Goal: Task Accomplishment & Management: Complete application form

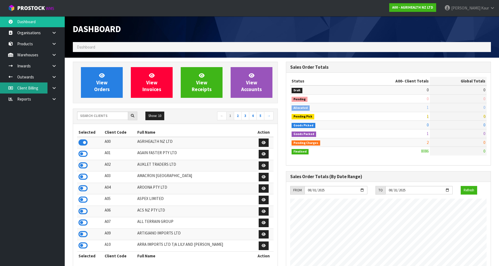
scroll to position [408, 213]
click at [96, 120] on div "Show: 10 5 10 25 50 ← 1 2 3 4 5 →" at bounding box center [175, 116] width 204 height 9
click at [100, 114] on input "text" at bounding box center [102, 116] width 51 height 8
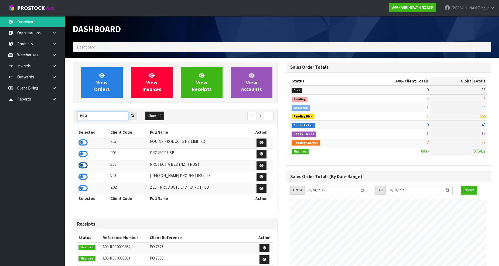
type input "PRO"
click at [79, 167] on icon at bounding box center [82, 165] width 9 height 8
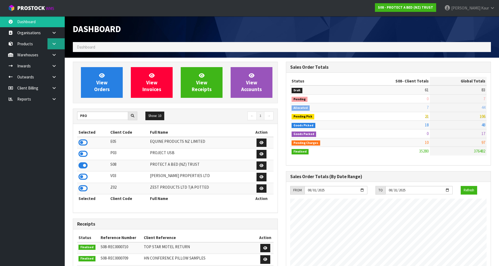
click at [54, 40] on link at bounding box center [55, 43] width 17 height 11
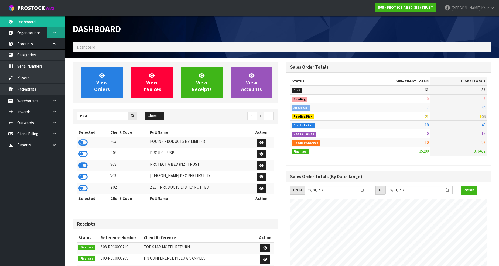
click at [56, 37] on link at bounding box center [55, 32] width 17 height 11
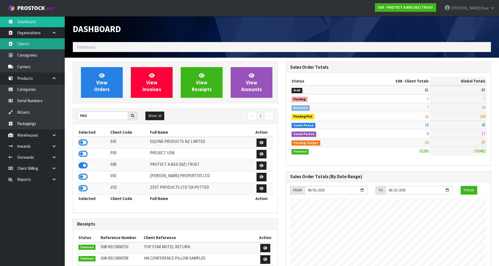
click at [56, 48] on link "Clients" at bounding box center [32, 43] width 65 height 11
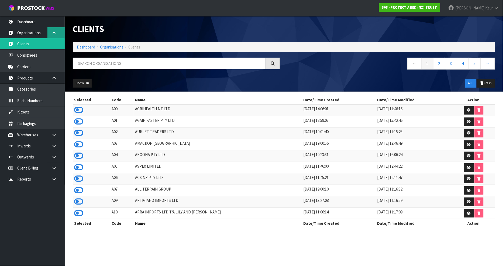
click at [55, 35] on link at bounding box center [55, 32] width 17 height 11
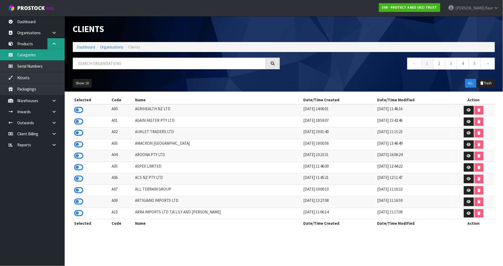
click at [55, 51] on link "Categories" at bounding box center [32, 54] width 65 height 11
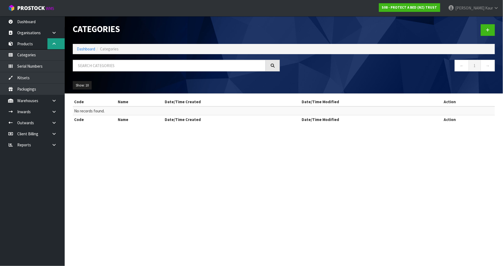
click at [53, 40] on link at bounding box center [55, 43] width 17 height 11
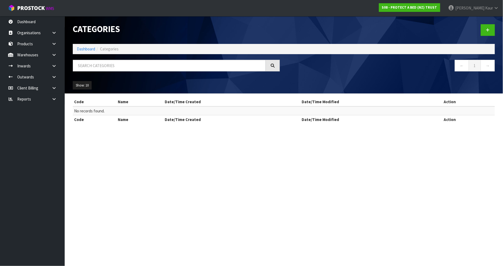
drag, startPoint x: 52, startPoint y: 58, endPoint x: 51, endPoint y: 61, distance: 3.0
click at [52, 58] on link at bounding box center [55, 54] width 17 height 11
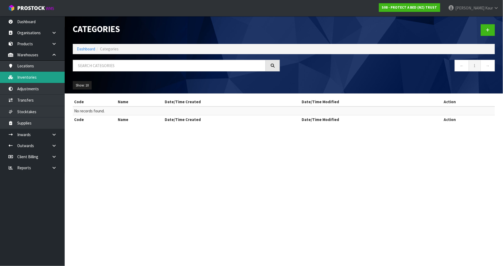
click at [39, 74] on link "Inventories" at bounding box center [32, 77] width 65 height 11
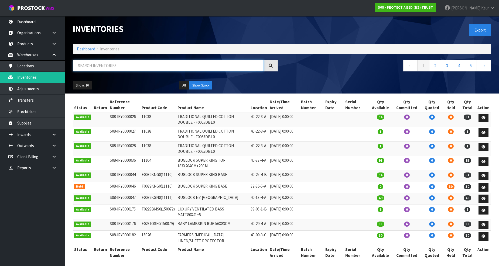
drag, startPoint x: 95, startPoint y: 65, endPoint x: 92, endPoint y: 66, distance: 3.1
click at [95, 65] on input "text" at bounding box center [168, 66] width 191 height 12
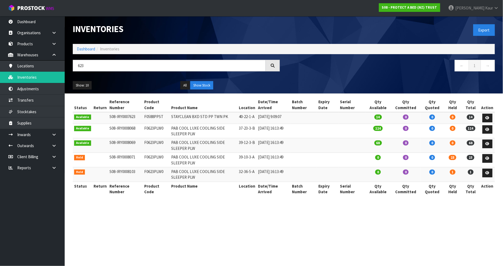
click at [150, 129] on td "F0623PLW0" at bounding box center [156, 131] width 27 height 15
copy tr "F0623PLW0"
drag, startPoint x: 94, startPoint y: 67, endPoint x: 38, endPoint y: 76, distance: 56.8
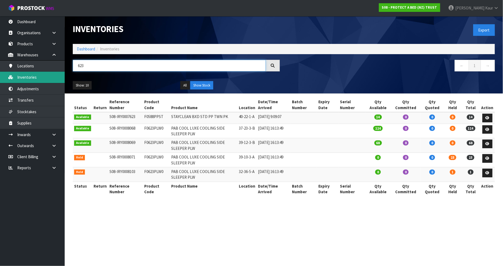
click at [38, 76] on body "Toggle navigation ProStock WMS S08 - PROTECT A BED (NZ) TRUST Prabhneet Kaur Lo…" at bounding box center [251, 133] width 503 height 266
paste input "F0623PLW0"
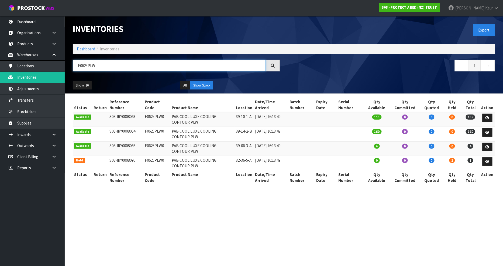
type input "F0625PLW"
click at [49, 76] on link "Inventories" at bounding box center [32, 77] width 65 height 11
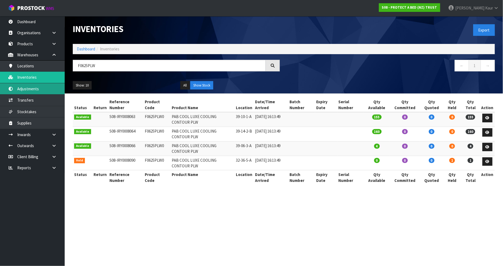
click at [39, 90] on link "Adjustments" at bounding box center [32, 88] width 65 height 11
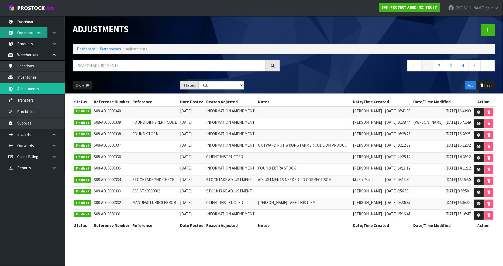
click at [37, 33] on link "Organisations" at bounding box center [32, 32] width 65 height 11
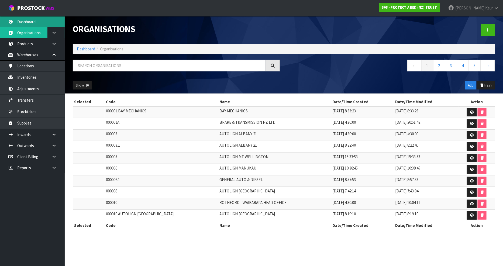
click at [41, 24] on link "Dashboard" at bounding box center [32, 21] width 65 height 11
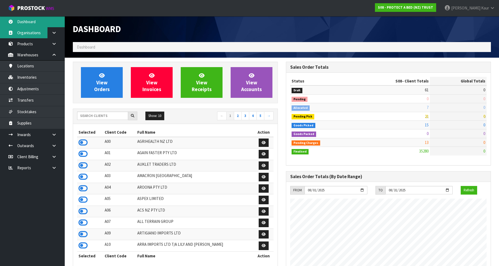
scroll to position [408, 213]
click at [35, 37] on link "Organisations" at bounding box center [32, 32] width 65 height 11
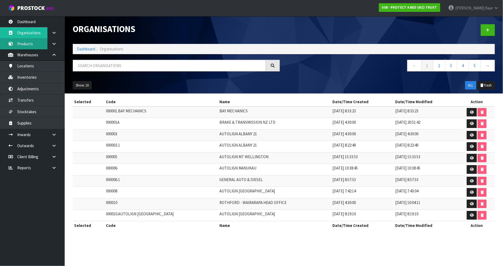
click at [33, 41] on link "Products" at bounding box center [32, 43] width 65 height 11
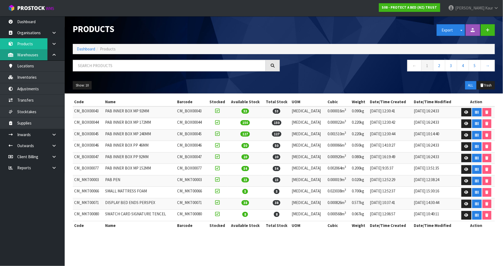
click at [30, 54] on link "Warehouses" at bounding box center [32, 54] width 65 height 11
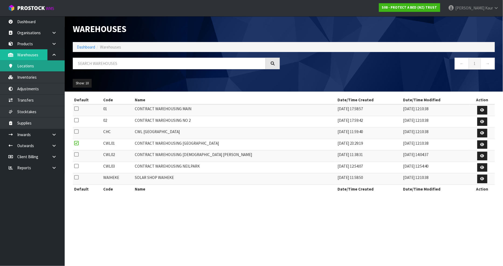
click at [26, 70] on link "Locations" at bounding box center [32, 65] width 65 height 11
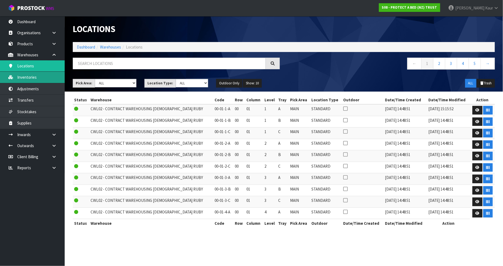
click at [26, 73] on link "Inventories" at bounding box center [32, 77] width 65 height 11
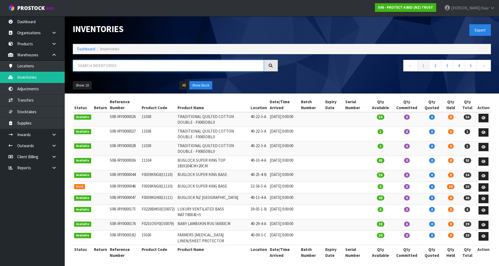
click at [121, 68] on input "text" at bounding box center [168, 66] width 191 height 12
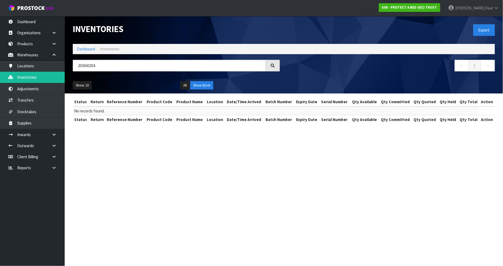
click at [276, 67] on div at bounding box center [273, 66] width 14 height 12
click at [111, 62] on input "203600204" at bounding box center [169, 66] width 193 height 12
type input "2"
click at [138, 122] on th "Reference Number" at bounding box center [125, 119] width 40 height 9
click at [101, 64] on input "203600204" at bounding box center [169, 66] width 193 height 12
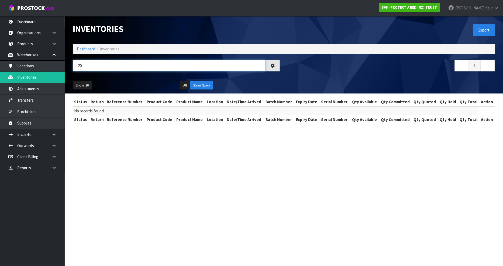
type input "2"
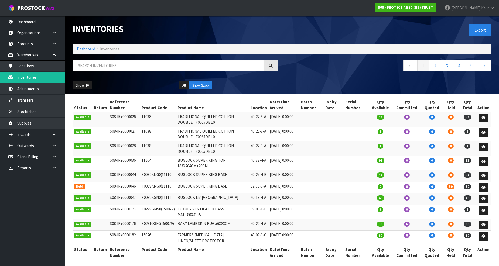
click at [106, 49] on span "Inventories" at bounding box center [109, 48] width 19 height 5
click at [98, 67] on input "text" at bounding box center [168, 66] width 191 height 12
click at [53, 53] on icon at bounding box center [53, 55] width 5 height 4
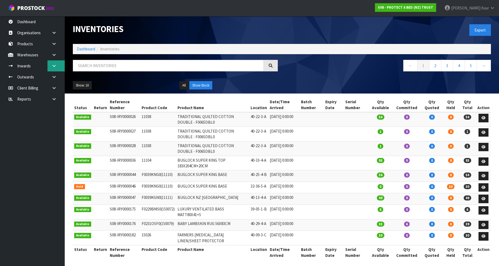
click at [54, 66] on icon at bounding box center [53, 66] width 5 height 4
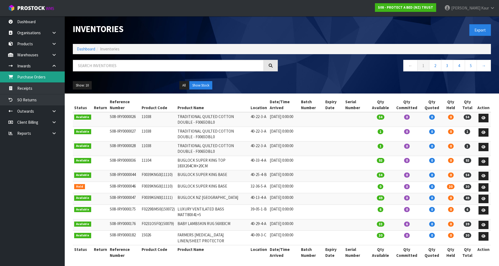
click at [41, 79] on link "Purchase Orders" at bounding box center [32, 76] width 65 height 11
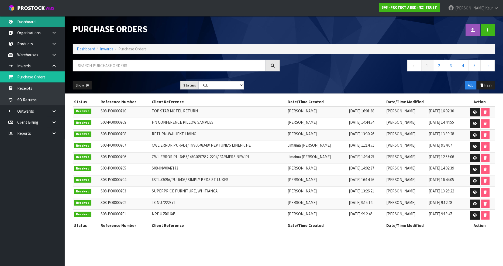
click at [27, 18] on link "Dashboard" at bounding box center [32, 21] width 65 height 11
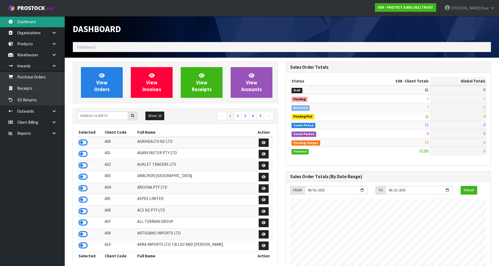
scroll to position [408, 213]
click at [85, 116] on input "text" at bounding box center [102, 116] width 51 height 8
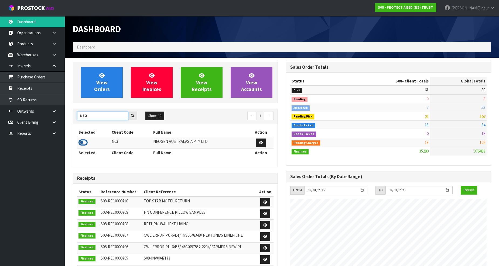
type input "NEO"
click at [82, 141] on icon at bounding box center [82, 143] width 9 height 8
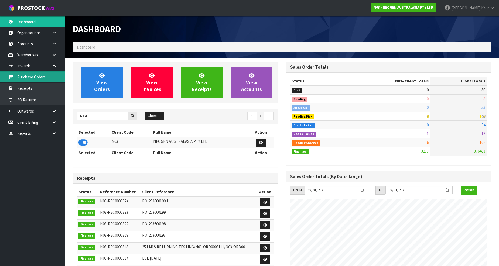
click at [43, 75] on link "Purchase Orders" at bounding box center [32, 76] width 65 height 11
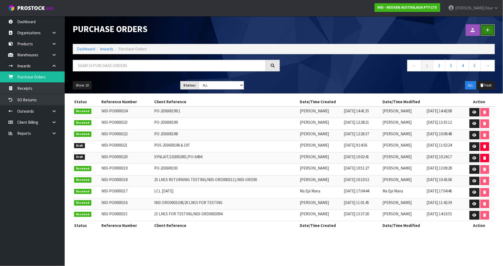
click at [494, 30] on link at bounding box center [488, 30] width 14 height 12
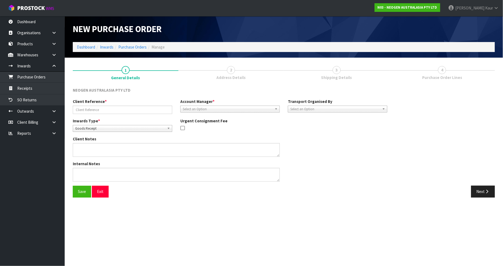
click at [105, 103] on div "Client Reference *" at bounding box center [123, 106] width 108 height 15
click at [103, 112] on input "text" at bounding box center [122, 110] width 99 height 8
click at [130, 109] on input "PO" at bounding box center [122, 110] width 99 height 8
type input "P"
click at [130, 108] on input "text" at bounding box center [122, 110] width 99 height 8
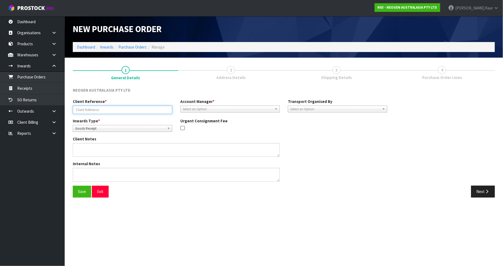
paste input "PO-203600204"
type input "PO-203600204"
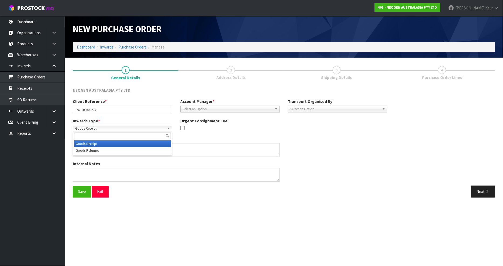
click at [110, 129] on span "Goods Receipt" at bounding box center [120, 128] width 90 height 6
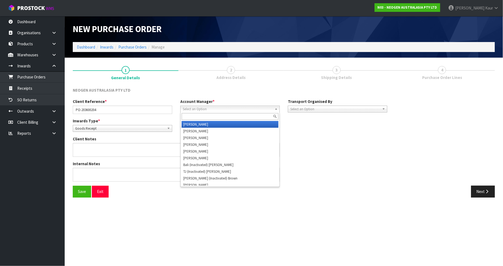
click at [275, 110] on b at bounding box center [277, 109] width 5 height 6
type input "V"
click at [219, 123] on li "V ineeta Lingam" at bounding box center [230, 124] width 97 height 7
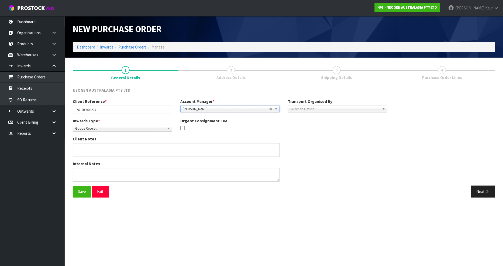
click at [278, 109] on b at bounding box center [277, 109] width 5 height 6
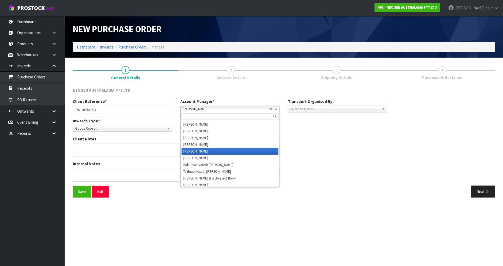
click at [278, 109] on b at bounding box center [277, 109] width 5 height 6
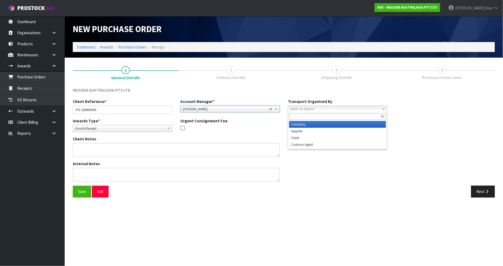
click at [295, 106] on span "Select an Option" at bounding box center [335, 109] width 90 height 6
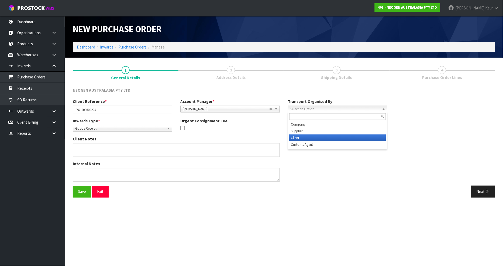
click at [322, 140] on li "Client" at bounding box center [337, 137] width 97 height 7
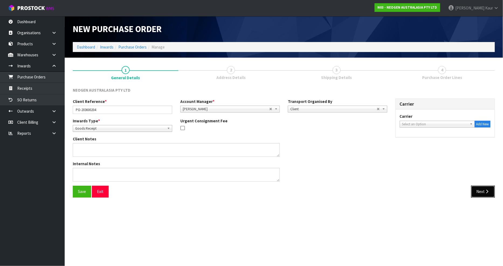
click at [484, 192] on button "Next" at bounding box center [483, 192] width 24 height 12
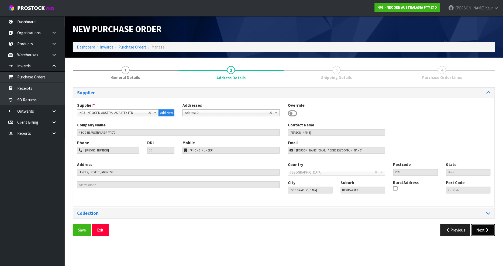
click at [488, 228] on icon "button" at bounding box center [487, 230] width 5 height 4
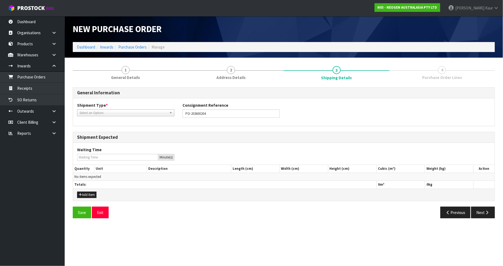
click at [171, 113] on b at bounding box center [171, 113] width 5 height 6
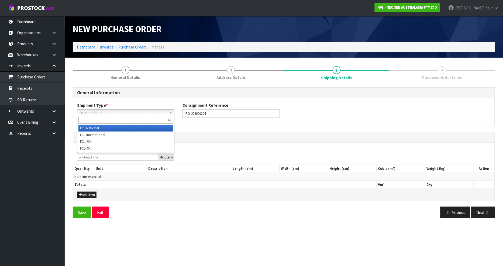
click at [168, 126] on li "LCL National" at bounding box center [125, 128] width 95 height 7
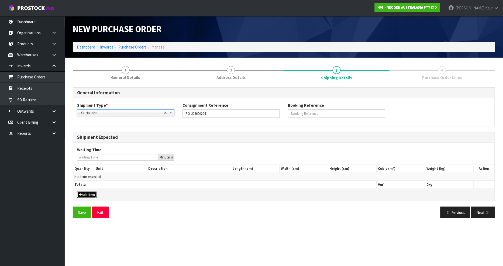
click at [86, 193] on button "Add Item" at bounding box center [86, 195] width 19 height 6
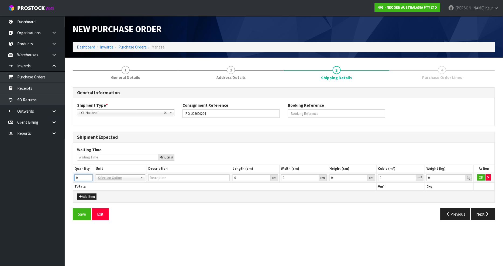
click at [85, 174] on input "0" at bounding box center [83, 177] width 18 height 7
type input "2"
click at [109, 187] on input "text" at bounding box center [120, 185] width 47 height 7
type input "B"
type input "PL"
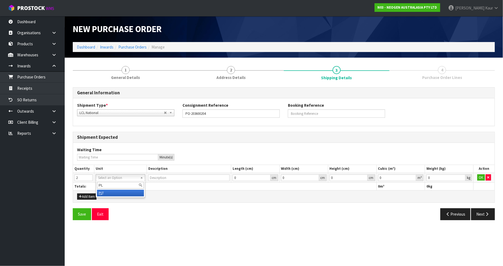
type input "PALLET"
click at [440, 180] on input "0" at bounding box center [445, 177] width 39 height 7
type input "1"
click at [396, 174] on td "0 m³" at bounding box center [400, 178] width 49 height 10
click at [394, 177] on input "0" at bounding box center [397, 177] width 38 height 7
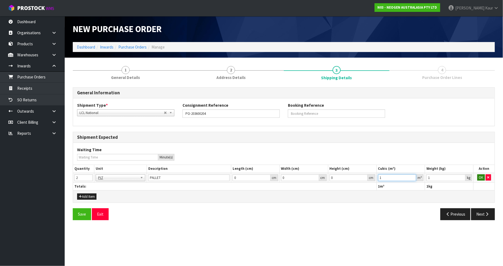
type input "1"
click at [483, 177] on button "OK" at bounding box center [481, 177] width 8 height 6
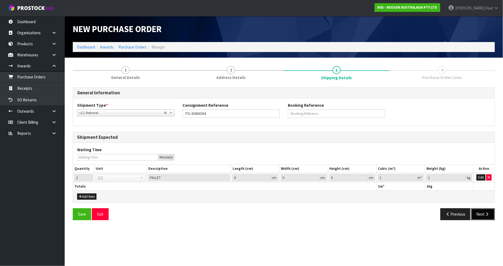
click at [476, 214] on button "Next" at bounding box center [483, 214] width 24 height 12
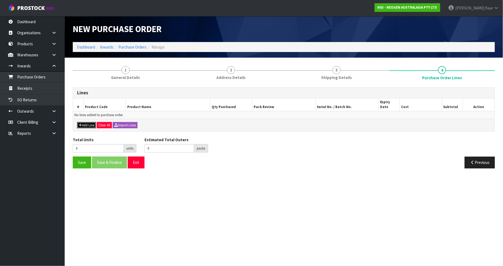
click at [84, 122] on button "Add Line" at bounding box center [86, 125] width 19 height 6
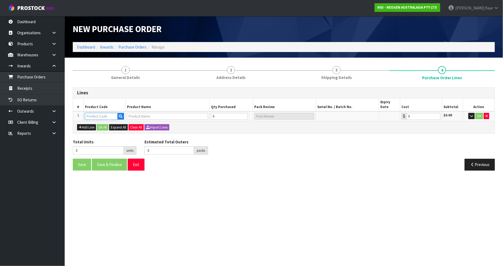
click at [95, 113] on input "text" at bounding box center [101, 116] width 33 height 7
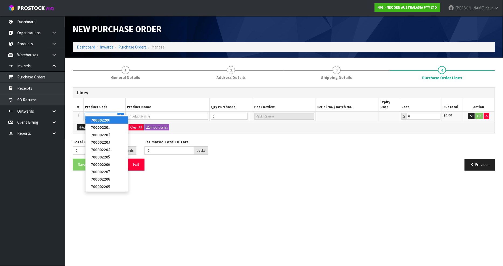
type input "700002207"
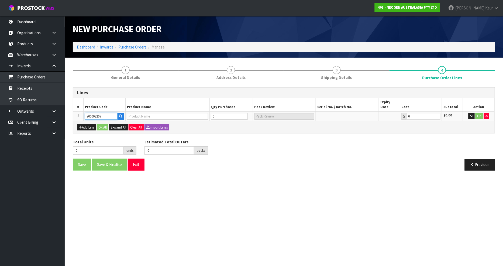
type input "7100067519 - UXL100 CLEAN-TRACE SURF ATP 100EA/PK"
type input "0.00"
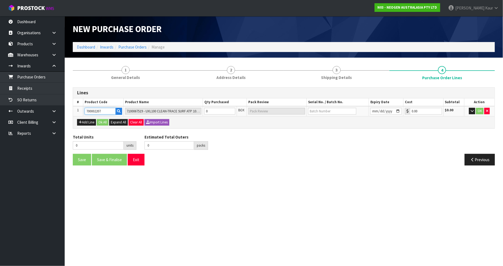
type input "700002207"
click at [216, 108] on input "0" at bounding box center [219, 111] width 31 height 7
type input "1"
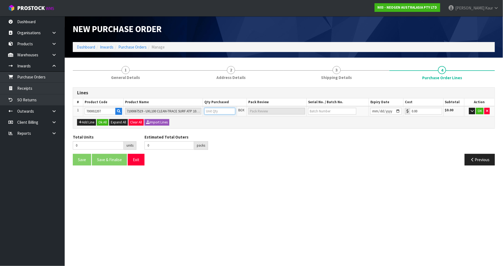
type input "1 CTN"
type input "16"
type input "16 CTN"
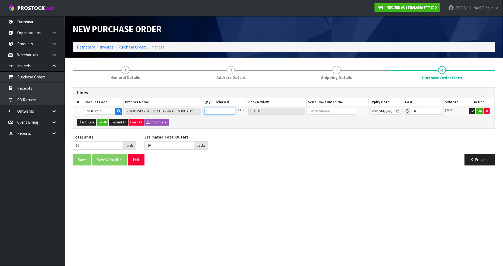
type input "160"
type input "160 CTN"
type input "160"
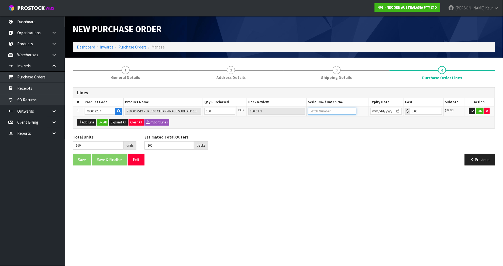
click at [311, 109] on input "text" at bounding box center [332, 111] width 48 height 7
click at [325, 109] on input "text" at bounding box center [332, 111] width 48 height 7
paste input "3000033491"
type input "3000033491"
click at [373, 109] on input "date" at bounding box center [386, 111] width 32 height 7
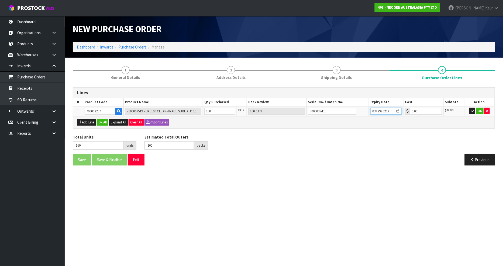
type input "2026-03-29"
click at [480, 113] on button "OK" at bounding box center [480, 111] width 8 height 6
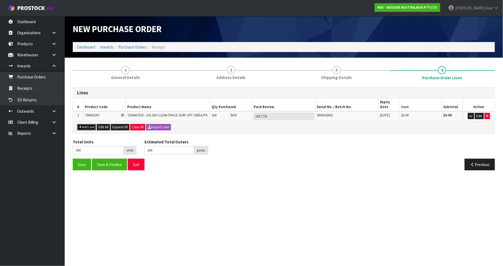
click at [91, 124] on button "Add Line" at bounding box center [86, 127] width 19 height 6
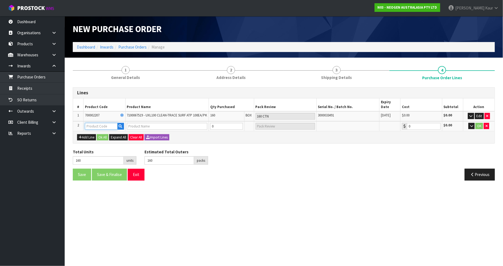
click at [92, 123] on input "text" at bounding box center [101, 126] width 32 height 7
paste input "700002209"
type input "700002209"
type input "7100067521 - PRO100 SURFACE PROTEIN PLUS 100/CS"
type input "0.00"
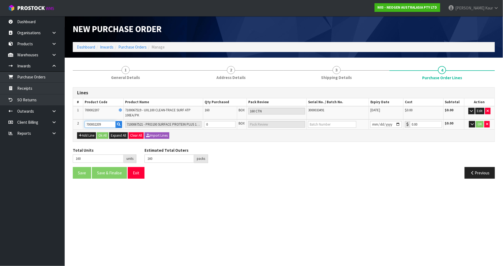
type input "700002209"
click at [198, 124] on tr "2 700002209 7100067521 - PRO100 SURFACE PROTEIN PLUS 100/CS 0 BOX 0.00 $0.00 OK" at bounding box center [283, 124] width 421 height 10
type input "162"
type input "2"
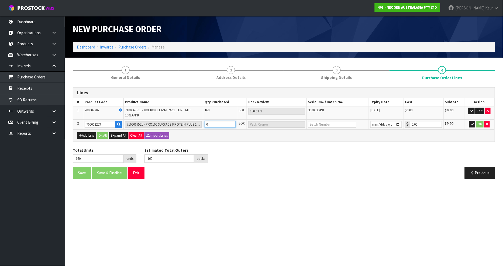
type input "2 CTN"
type input "180"
type input "20"
type input "20 CTN"
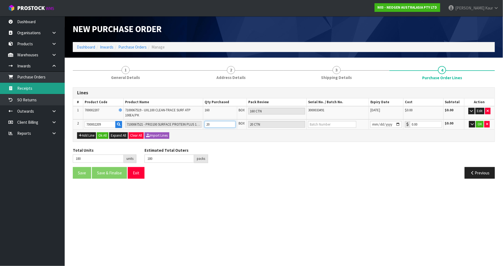
type input "20"
click at [324, 125] on input "text" at bounding box center [332, 124] width 48 height 7
paste input "3000033073"
type input "3000033073"
click at [373, 123] on input "date" at bounding box center [386, 124] width 32 height 7
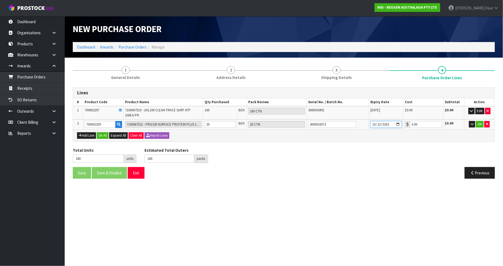
type input "2026-10-22"
click at [88, 136] on button "Add Line" at bounding box center [86, 135] width 19 height 6
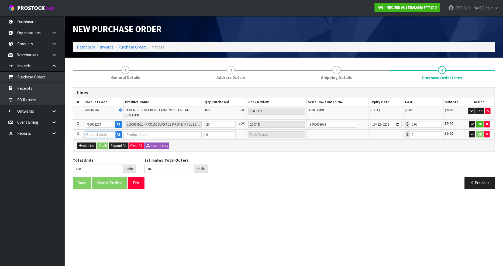
click at [92, 133] on input "text" at bounding box center [100, 134] width 31 height 7
paste input "700002275"
type input "700002275"
type input "7100126818 - 6420 PETRIFILM ENTEROBCT PLT 50/CS PL"
type input "0.00"
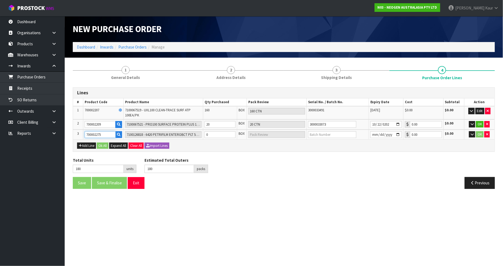
type input "700002275"
click at [189, 135] on tr "3 700002275 7100126818 - 6420 PETRIFILM ENTEROBCT PLT 50/CS PL 0 BOX 0.00 $0.00…" at bounding box center [283, 135] width 421 height 10
type input "182"
type input "2"
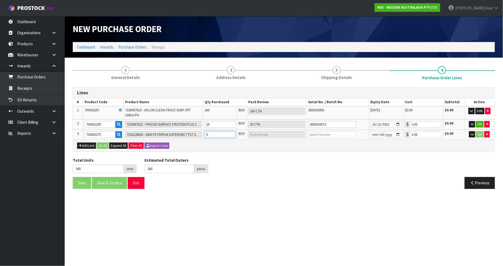
type input "2 CTN"
type input "204"
type input "24"
type input "24 CTN"
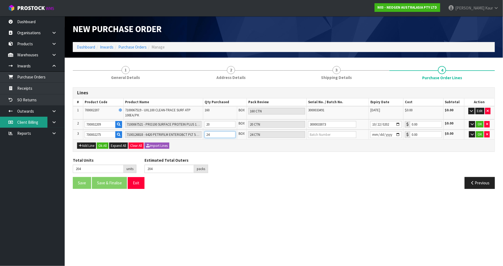
type input "24"
click at [324, 132] on input "text" at bounding box center [332, 134] width 48 height 7
paste input "418325047A"
type input "418325047A"
click at [374, 133] on input "date" at bounding box center [386, 134] width 32 height 7
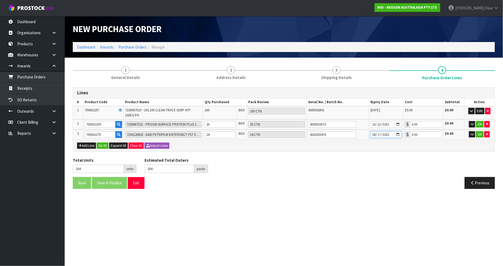
type input "2026-08-17"
click at [87, 144] on button "Add Line" at bounding box center [86, 146] width 19 height 6
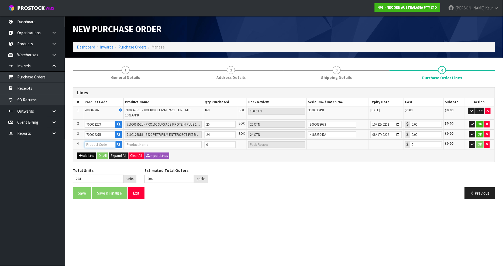
click at [91, 144] on input "text" at bounding box center [100, 144] width 31 height 7
click at [89, 143] on input "text" at bounding box center [100, 144] width 31 height 7
paste input "700002277"
type input "700002277"
type input "7100126845 - 6414 PETRIFILM ECOLI/COLI CT PLT 500C PL"
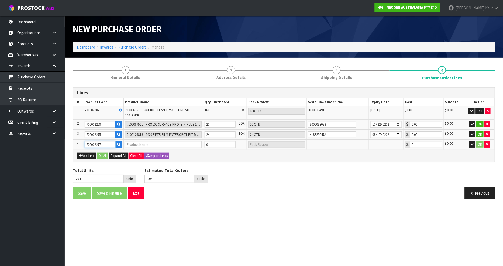
type input "0.00"
type input "700002277"
click at [192, 146] on tr "4 700002277 7100126845 - 6414 PETRIFILM ECOLI/COLI CT PLT 500C PL 0 BOX 0.00 $0…" at bounding box center [283, 145] width 421 height 10
type input "208"
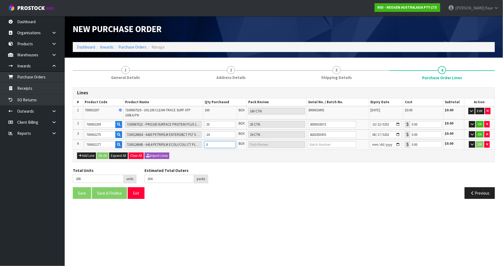
type input "4"
type input "4 CTN"
type input "244"
type input "40"
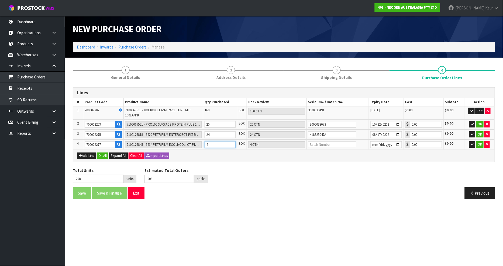
type input "40 CTN"
type input "40"
click at [323, 146] on input "text" at bounding box center [332, 144] width 48 height 7
paste input "418325133C"
type input "418325133C"
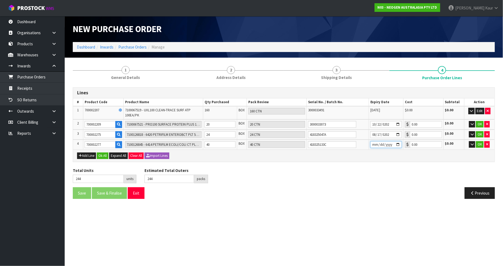
click at [373, 143] on input "date" at bounding box center [386, 144] width 32 height 7
type input "2026-11-11"
click at [103, 153] on button "Ok All" at bounding box center [103, 156] width 12 height 6
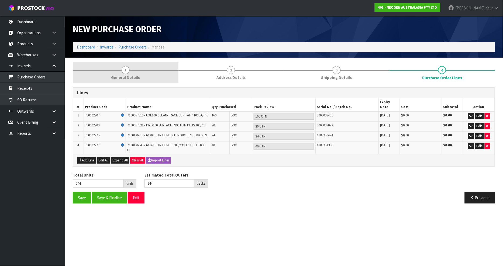
click at [130, 79] on span "General Details" at bounding box center [125, 78] width 29 height 6
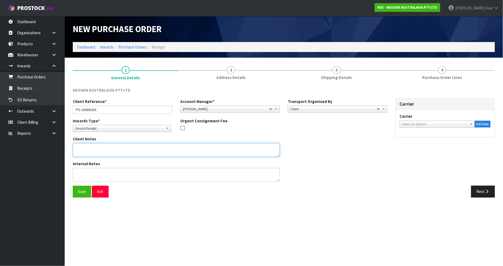
click at [87, 150] on textarea at bounding box center [176, 150] width 207 height 14
paste textarea "700002275"
click at [105, 145] on textarea at bounding box center [176, 150] width 207 height 14
paste textarea "700002277"
type textarea "700002275 AND 700002277 PUT ON HELD QA UNTIL TESTING CLEARANCE"
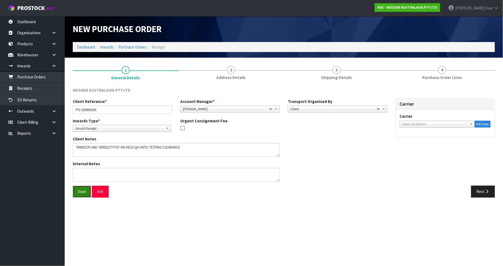
click at [78, 193] on button "Save" at bounding box center [82, 192] width 18 height 12
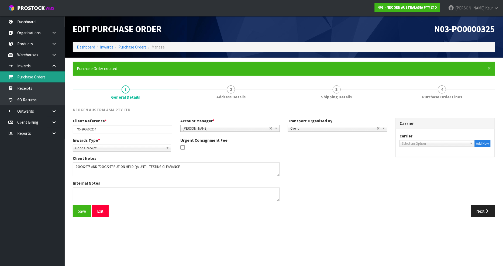
click at [46, 76] on link "Purchase Orders" at bounding box center [32, 76] width 65 height 11
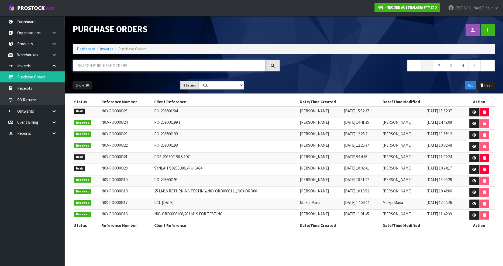
click at [112, 68] on input "text" at bounding box center [169, 66] width 193 height 12
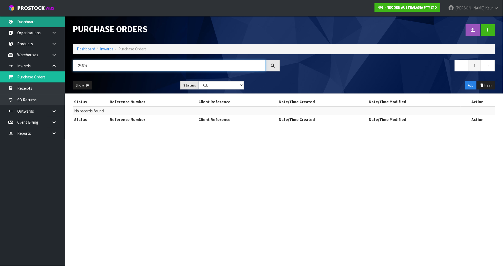
type input "25697"
click at [24, 25] on link "Dashboard" at bounding box center [32, 21] width 65 height 11
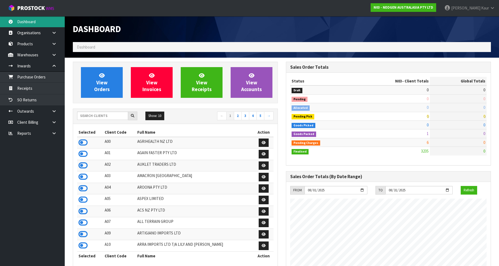
scroll to position [408, 213]
click at [102, 119] on input "text" at bounding box center [102, 116] width 51 height 8
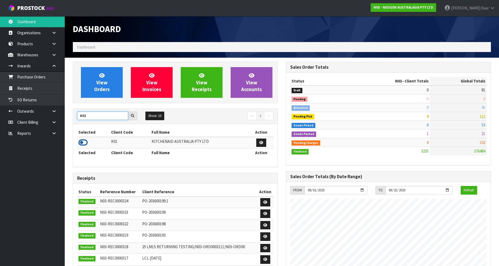
type input "K01"
click at [79, 141] on icon at bounding box center [82, 143] width 9 height 8
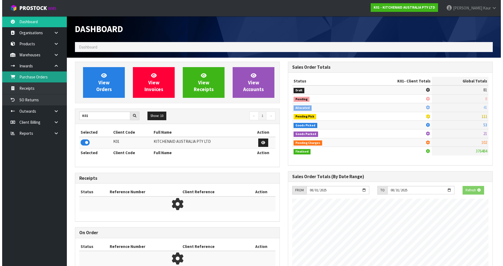
scroll to position [269136, 269259]
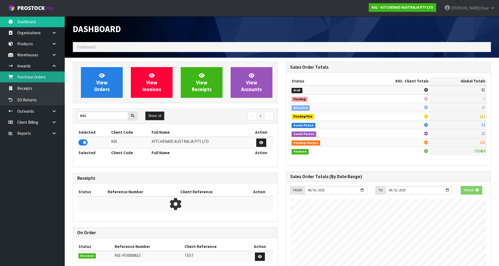
click at [40, 76] on link "Purchase Orders" at bounding box center [32, 76] width 65 height 11
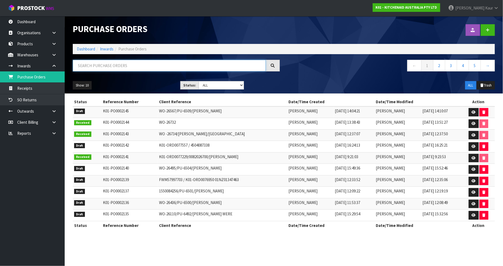
click at [174, 65] on input "text" at bounding box center [169, 66] width 193 height 12
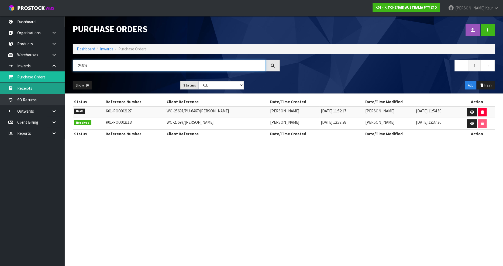
type input "25697"
click at [30, 90] on link "Receipts" at bounding box center [32, 88] width 65 height 11
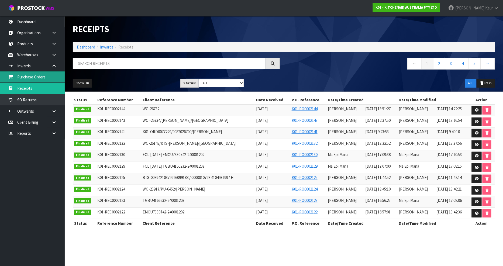
click at [31, 81] on link "Purchase Orders" at bounding box center [32, 76] width 65 height 11
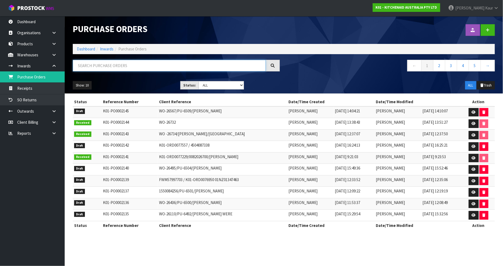
click at [103, 64] on input "text" at bounding box center [169, 66] width 193 height 12
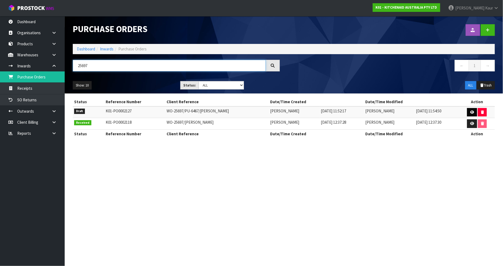
type input "25697"
click at [472, 111] on icon at bounding box center [472, 112] width 4 height 4
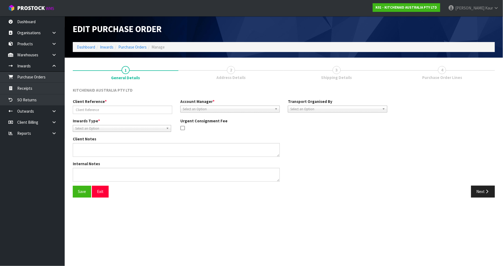
type input "WO-25697/PU-6467/[PERSON_NAME]"
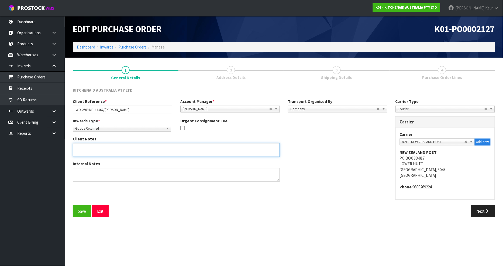
click at [89, 146] on textarea at bounding box center [176, 150] width 207 height 14
paste textarea "PLEASE REMOVE OUTER CARTON AND RETURN 5KSMICM TO STOCK FOR FUTURE ORDERS CWL HA…"
type textarea "PLEASE REMOVE OUTER CARTON AND RETURN 5KSMICM TO STOCK FOR FUTURE ORDERS CWL HA…"
click at [483, 213] on button "Next" at bounding box center [483, 211] width 24 height 12
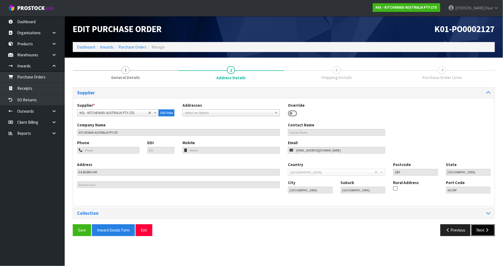
click at [483, 232] on button "Next" at bounding box center [483, 230] width 24 height 12
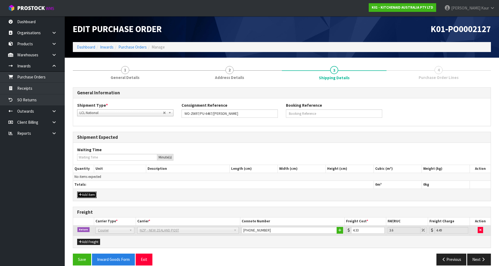
click at [91, 193] on button "Add Item" at bounding box center [86, 195] width 19 height 6
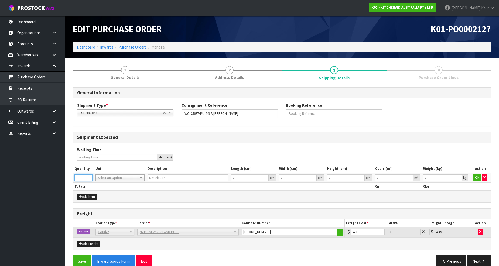
drag, startPoint x: 88, startPoint y: 175, endPoint x: 102, endPoint y: 176, distance: 14.0
type input "1"
click at [89, 175] on input "1" at bounding box center [83, 177] width 18 height 7
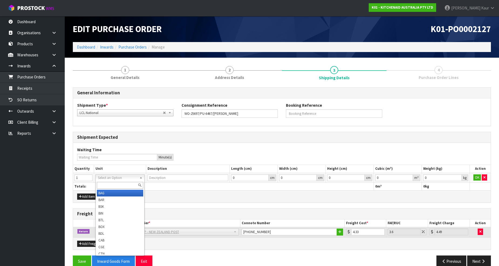
click at [104, 184] on input "text" at bounding box center [120, 185] width 46 height 7
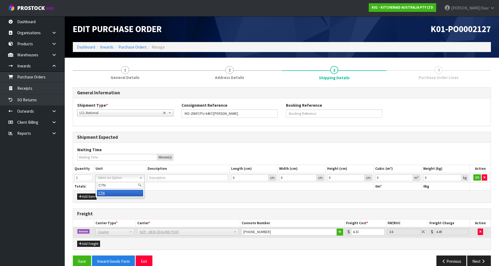
type input "CTN"
type input "CARTON"
type input "0.000001"
click at [410, 176] on input "0.000001" at bounding box center [394, 177] width 38 height 7
type input "0.001"
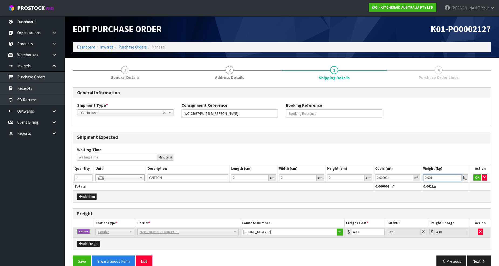
click at [459, 177] on input "0.001" at bounding box center [442, 177] width 39 height 7
click at [478, 177] on button "OK" at bounding box center [477, 177] width 8 height 6
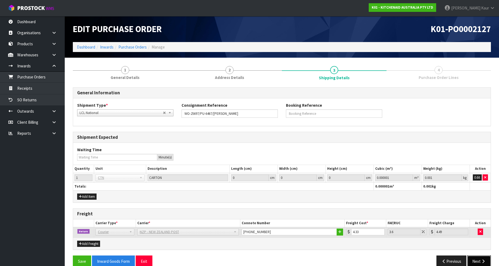
click at [474, 259] on button "Next" at bounding box center [479, 261] width 24 height 12
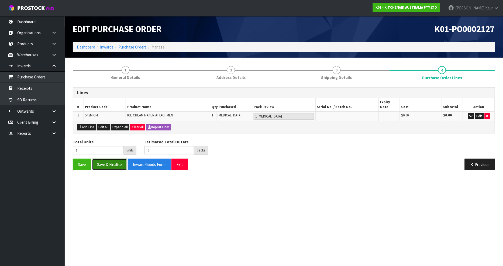
click at [106, 161] on button "Save & Finalise" at bounding box center [109, 165] width 35 height 12
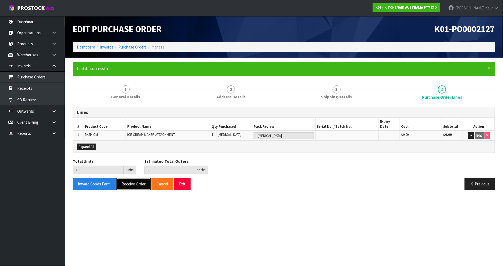
click at [133, 178] on button "Receive Order" at bounding box center [133, 184] width 34 height 12
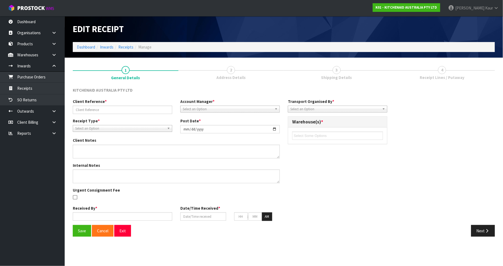
type input "WO-25697/PU-6467/[PERSON_NAME]"
type input "[DATE]"
type textarea "PLEASE REMOVE OUTER CARTON AND RETURN 5KSMICM TO STOCK FOR FUTURE ORDERS CWL HA…"
type input "[PERSON_NAME]"
type input "[DATE]"
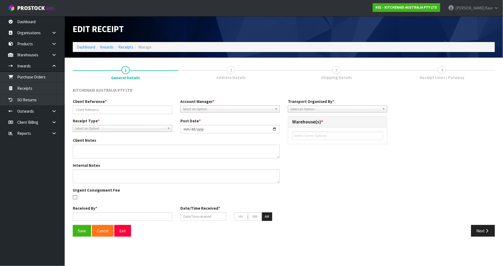
type input "03"
type input "55"
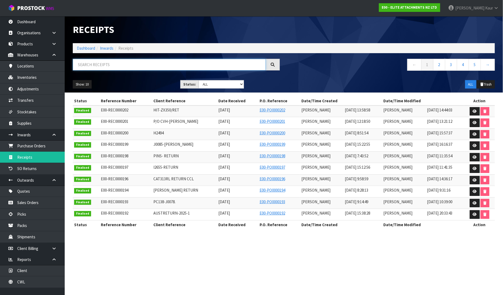
click at [85, 67] on input "text" at bounding box center [169, 65] width 193 height 12
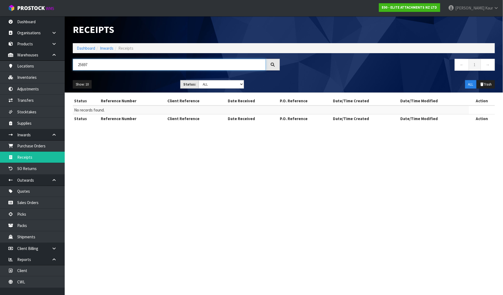
type input "25697"
click at [242, 84] on select "Draft Pending Goods Checked Goods Putaway Pending Charges Finalised Cancelled A…" at bounding box center [221, 84] width 45 height 8
select select "string:1"
click at [199, 80] on select "Draft Pending Goods Checked Goods Putaway Pending Charges Finalised Cancelled A…" at bounding box center [221, 84] width 45 height 8
click at [45, 21] on link "Dashboard" at bounding box center [32, 21] width 65 height 11
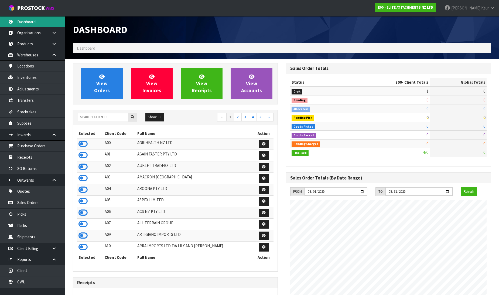
scroll to position [347, 213]
click at [89, 117] on input "text" at bounding box center [102, 117] width 51 height 8
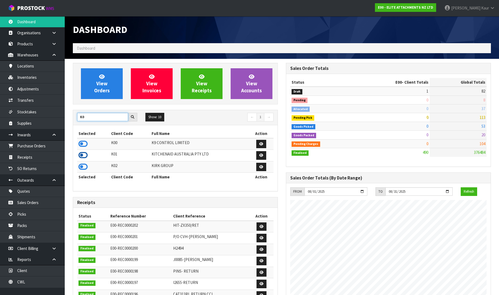
type input "K0"
click at [81, 156] on icon at bounding box center [82, 155] width 9 height 8
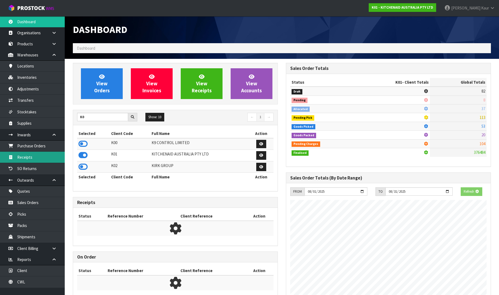
scroll to position [269136, 269259]
click at [44, 157] on link "Receipts" at bounding box center [32, 156] width 65 height 11
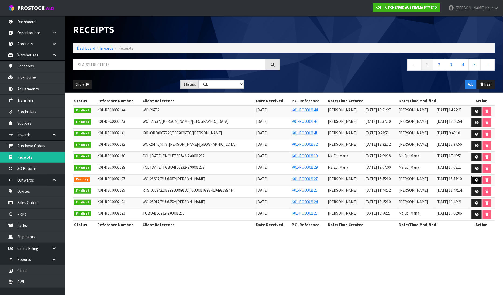
click at [478, 179] on icon at bounding box center [477, 180] width 4 height 4
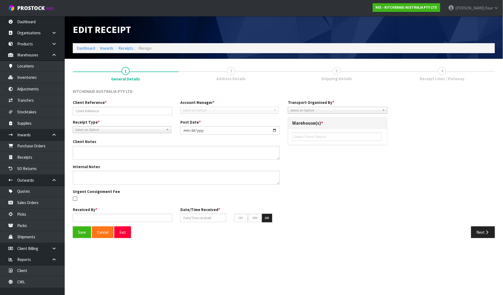
type input "WO-25697/PU-6467/[PERSON_NAME]"
type input "[DATE]"
type textarea "PLEASE REMOVE OUTER CARTON AND RETURN 5KSMICM TO STOCK FOR FUTURE ORDERS CWL HA…"
type input "[PERSON_NAME]"
type input "[DATE]"
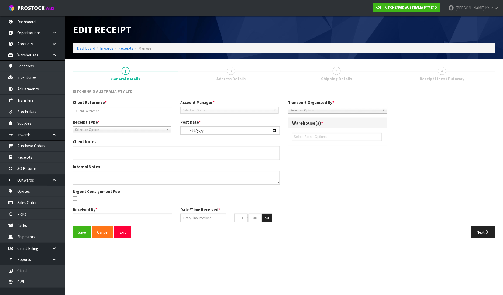
type input "03"
type input "55"
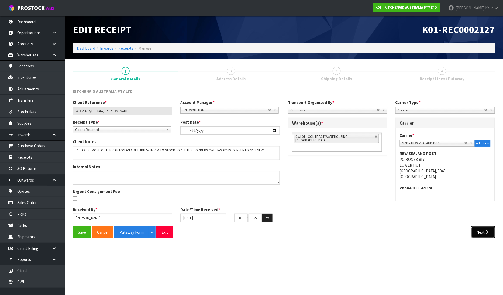
click at [490, 234] on button "Next" at bounding box center [483, 232] width 24 height 12
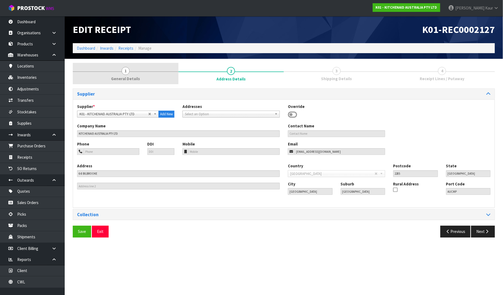
click at [119, 77] on span "General Details" at bounding box center [125, 79] width 29 height 6
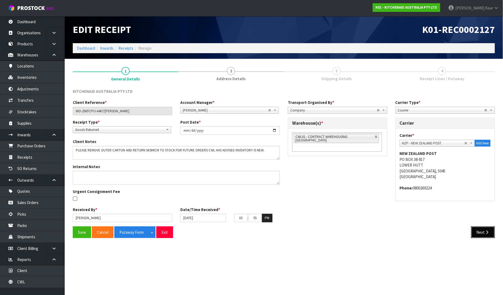
click at [488, 227] on button "Next" at bounding box center [483, 232] width 24 height 12
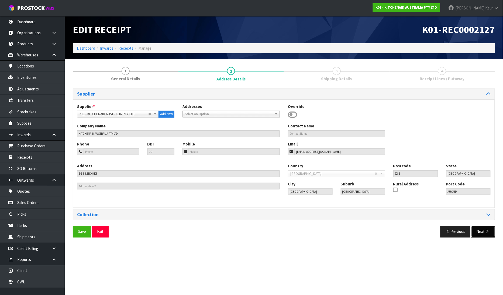
click at [483, 227] on button "Next" at bounding box center [483, 231] width 24 height 12
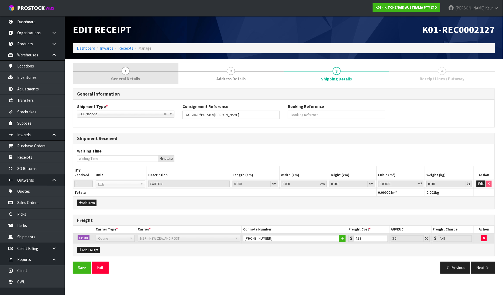
click at [127, 82] on link "1 General Details" at bounding box center [126, 73] width 106 height 21
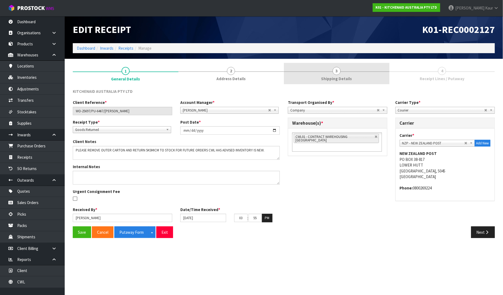
click at [332, 73] on link "3 Shipping Details" at bounding box center [337, 73] width 106 height 21
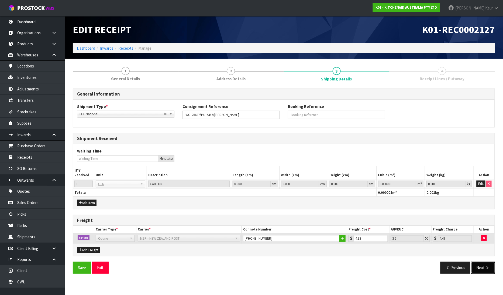
click at [485, 266] on icon "button" at bounding box center [487, 267] width 5 height 4
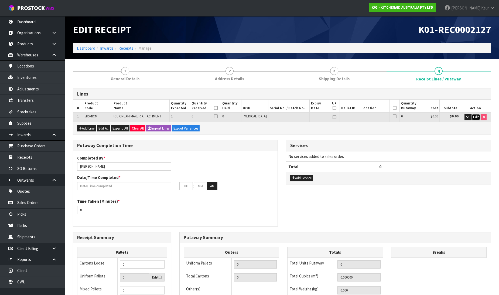
click at [476, 117] on span "Edit" at bounding box center [476, 117] width 6 height 5
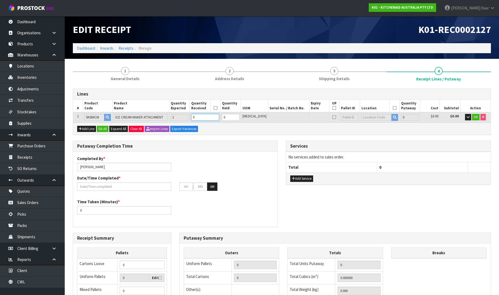
click at [204, 117] on input "0" at bounding box center [204, 117] width 27 height 7
type input "0.018252"
type input "3.36"
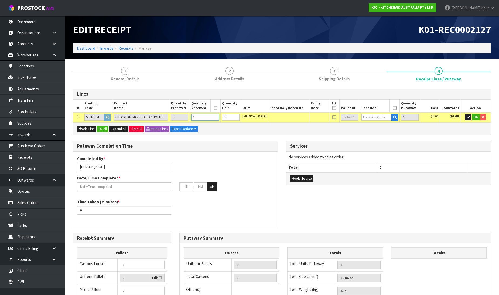
type input "1"
click at [367, 117] on input "text" at bounding box center [376, 117] width 30 height 7
type input "38-21-1"
click at [376, 126] on link "38-21-1 -A" at bounding box center [377, 125] width 43 height 7
type input "1"
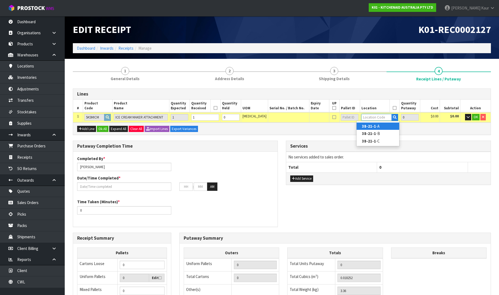
type input "38-21-1-A"
type input "1"
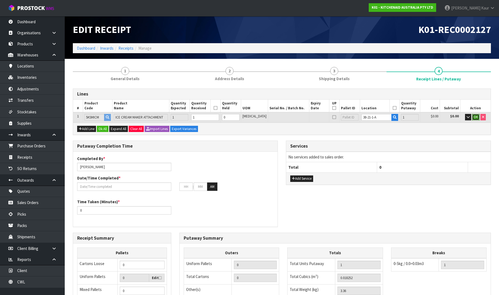
click at [475, 117] on span "OK" at bounding box center [475, 117] width 4 height 5
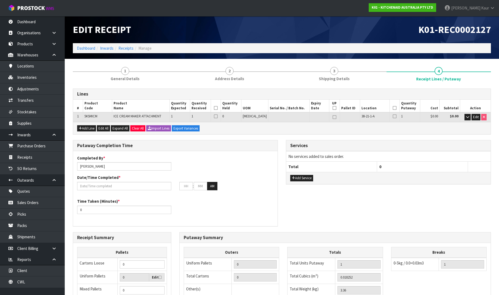
click at [217, 108] on icon at bounding box center [216, 108] width 4 height 0
click at [393, 107] on th at bounding box center [394, 105] width 10 height 13
click at [392, 108] on icon at bounding box center [394, 108] width 4 height 0
click at [106, 184] on input "text" at bounding box center [124, 186] width 94 height 8
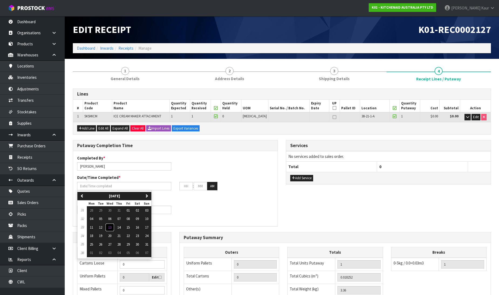
click at [114, 227] on button "13" at bounding box center [109, 227] width 9 height 9
type input "[DATE]"
type input "12"
type input "00"
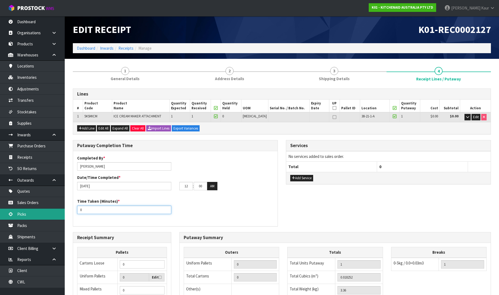
drag, startPoint x: 97, startPoint y: 210, endPoint x: 59, endPoint y: 210, distance: 38.3
click at [59, 210] on body "Toggle navigation ProStock WMS K01 - KITCHENAID AUSTRALIA PTY LTD [PERSON_NAME]…" at bounding box center [249, 147] width 499 height 295
type input "10"
drag, startPoint x: 188, startPoint y: 186, endPoint x: 182, endPoint y: 186, distance: 5.4
click at [182, 186] on input "12" at bounding box center [185, 186] width 13 height 8
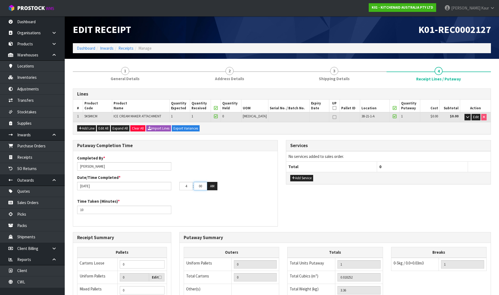
type input "04"
drag, startPoint x: 203, startPoint y: 186, endPoint x: 192, endPoint y: 186, distance: 10.5
click at [192, 186] on tr "04 : 00 : 00 AM" at bounding box center [198, 186] width 38 height 9
type input "05"
click at [210, 185] on button "AM" at bounding box center [212, 186] width 10 height 9
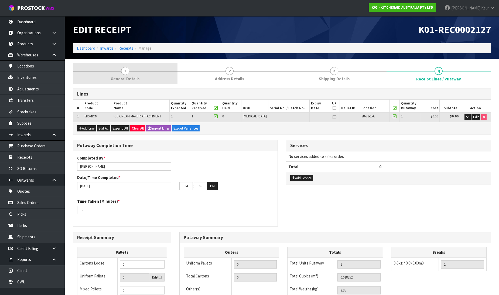
click at [127, 69] on span "1" at bounding box center [125, 71] width 8 height 8
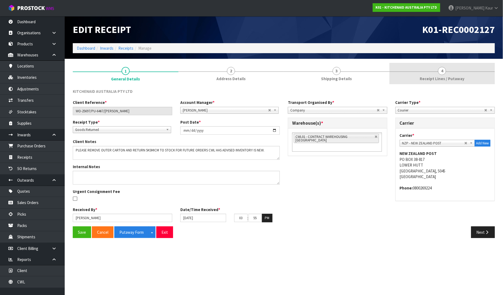
drag, startPoint x: 453, startPoint y: 73, endPoint x: 424, endPoint y: 120, distance: 55.5
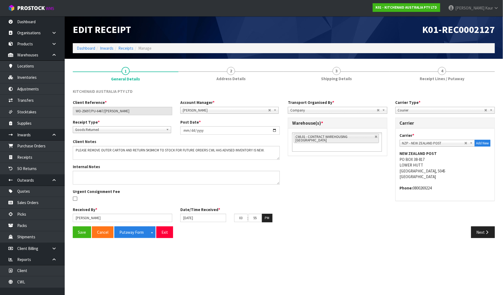
click at [453, 73] on link "4 Receipt Lines / Putaway" at bounding box center [442, 73] width 106 height 21
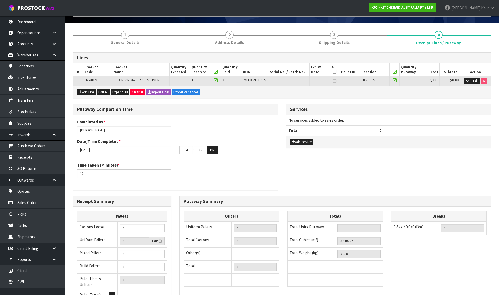
scroll to position [88, 0]
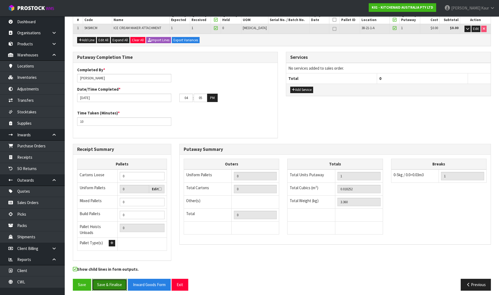
click at [116, 279] on button "Save & Finalise" at bounding box center [109, 284] width 35 height 12
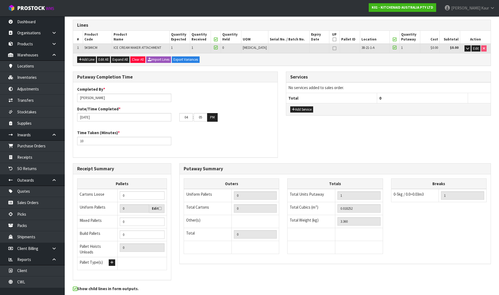
scroll to position [0, 0]
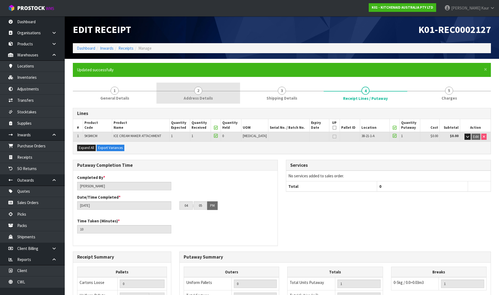
drag, startPoint x: 119, startPoint y: 89, endPoint x: 179, endPoint y: 92, distance: 60.4
click at [119, 89] on link "1 General Details" at bounding box center [115, 92] width 84 height 21
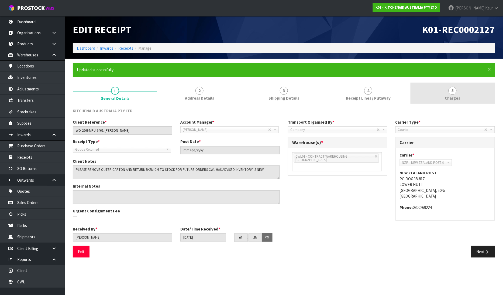
click at [451, 93] on span "5" at bounding box center [452, 91] width 8 height 8
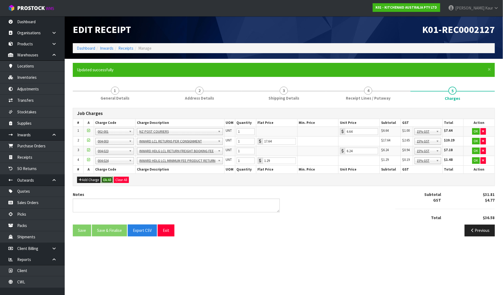
click at [109, 179] on button "Ok All" at bounding box center [107, 180] width 12 height 6
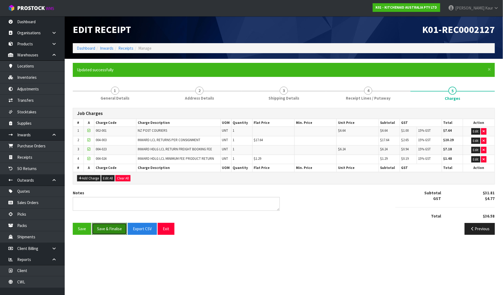
click at [111, 232] on button "Save & Finalise" at bounding box center [109, 229] width 35 height 12
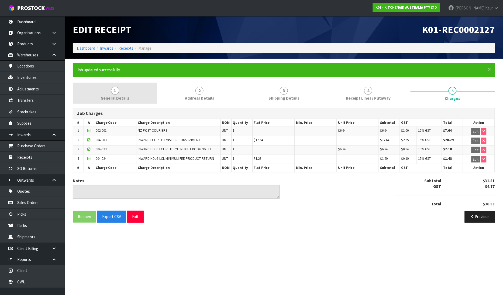
click at [131, 94] on link "1 General Details" at bounding box center [115, 92] width 84 height 21
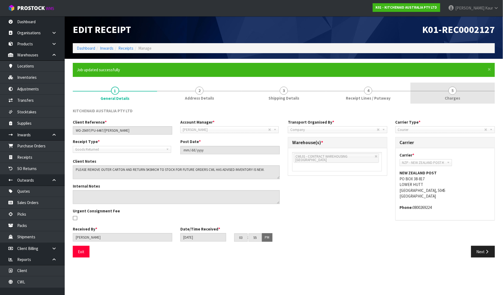
click at [445, 94] on link "5 [GEOGRAPHIC_DATA]" at bounding box center [452, 92] width 84 height 21
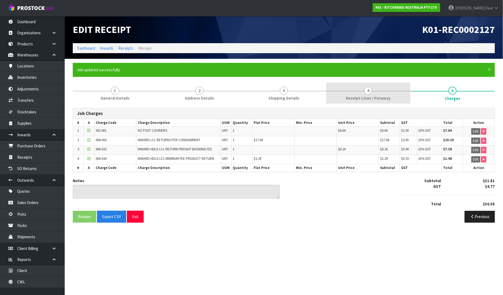
click at [344, 91] on div at bounding box center [368, 91] width 84 height 0
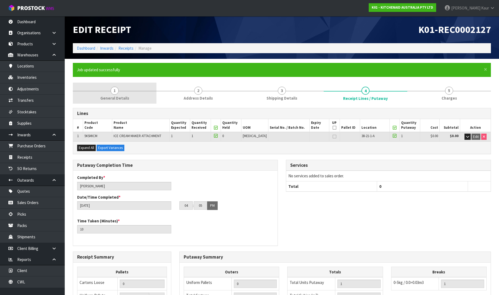
click at [112, 99] on span "General Details" at bounding box center [114, 98] width 29 height 6
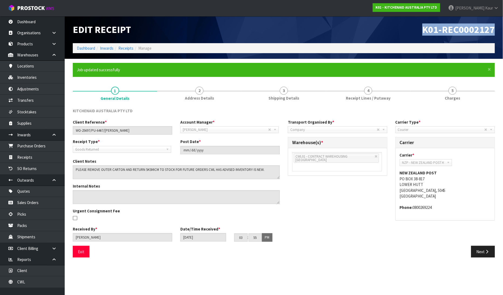
drag, startPoint x: 498, startPoint y: 30, endPoint x: 390, endPoint y: 30, distance: 108.1
click at [390, 30] on div "K01-REC0002127" at bounding box center [391, 29] width 215 height 27
copy span "K01-REC0002127"
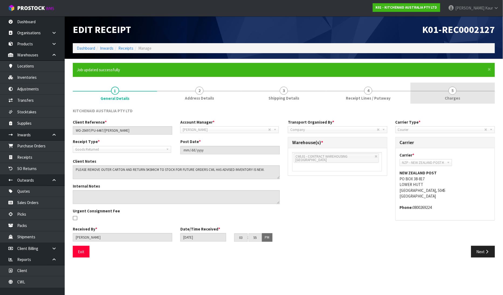
click at [451, 95] on span "Charges" at bounding box center [452, 98] width 15 height 6
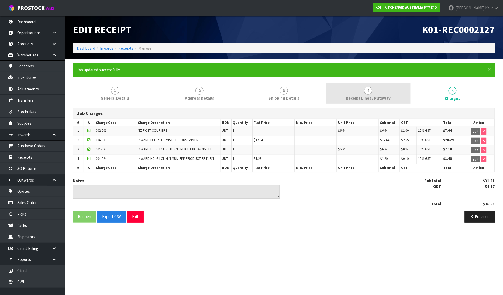
drag, startPoint x: 345, startPoint y: 95, endPoint x: 341, endPoint y: 103, distance: 9.7
click at [345, 95] on link "4 Receipt Lines / Putaway" at bounding box center [368, 92] width 84 height 21
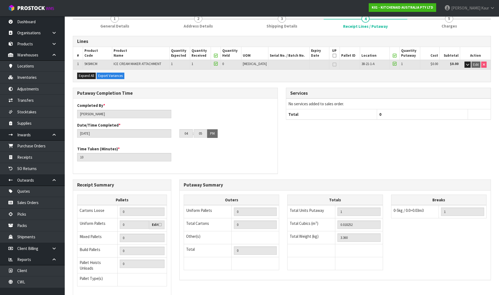
scroll to position [108, 0]
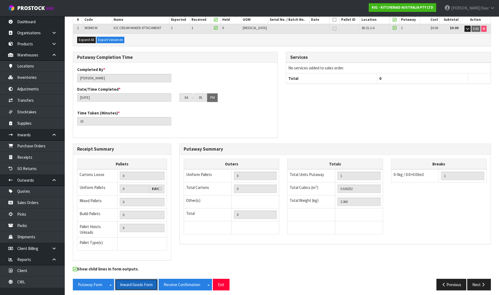
click at [139, 281] on button "Inward Goods Form" at bounding box center [136, 284] width 43 height 12
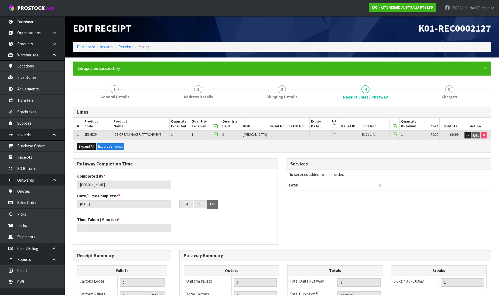
scroll to position [0, 0]
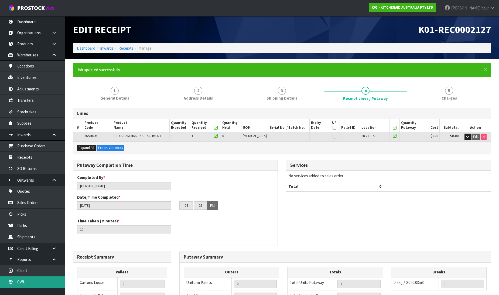
click at [32, 279] on link "CWL" at bounding box center [32, 281] width 65 height 11
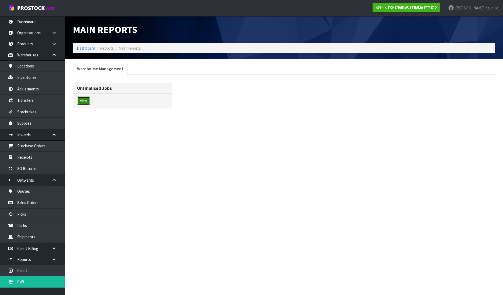
click at [83, 102] on button "View" at bounding box center [83, 100] width 13 height 9
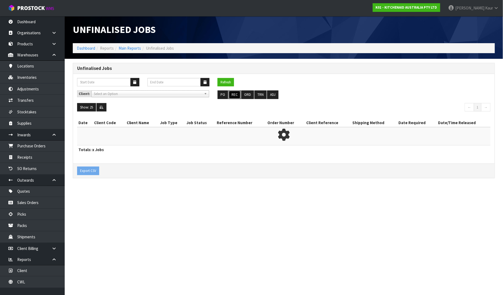
click at [235, 91] on button "REC" at bounding box center [235, 94] width 12 height 9
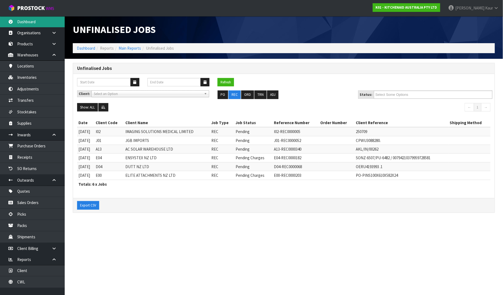
click at [31, 19] on link "Dashboard" at bounding box center [32, 21] width 65 height 11
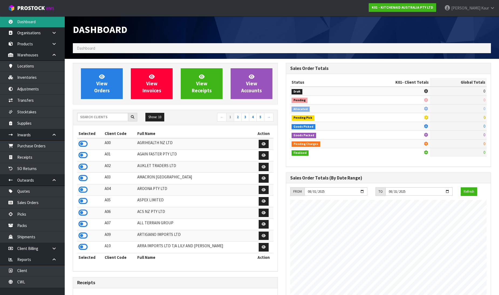
scroll to position [336, 213]
click at [91, 122] on div "Show: 10 5 10 25 50 ← 1 2 3 4 5 →" at bounding box center [175, 117] width 204 height 9
click at [91, 116] on input "text" at bounding box center [102, 117] width 51 height 8
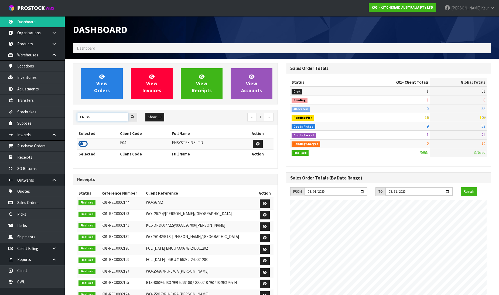
type input "ENSYS"
click at [81, 144] on icon at bounding box center [82, 144] width 9 height 8
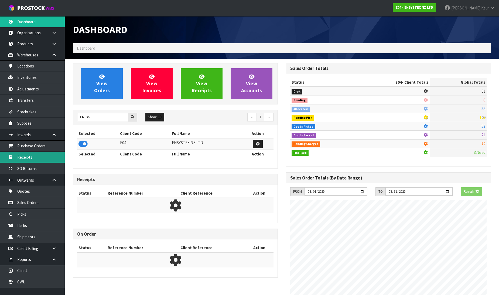
scroll to position [336, 213]
click at [28, 155] on link "Receipts" at bounding box center [32, 156] width 65 height 11
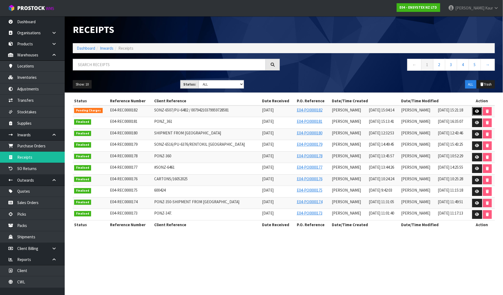
click at [477, 112] on icon at bounding box center [477, 111] width 4 height 4
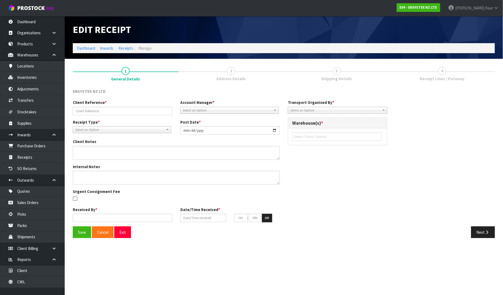
type input "SONZ-6507/PU-6482 / 00794210379959728581"
type input "[DATE]"
type textarea "CWL ERROR"
type input "[PERSON_NAME]"
type input "[DATE]"
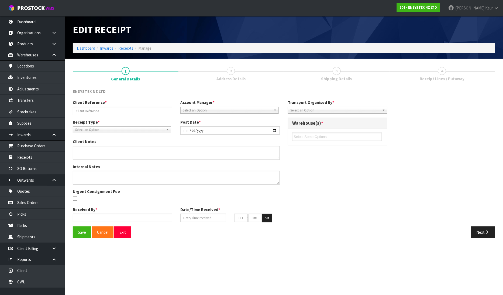
type input "03"
type input "04"
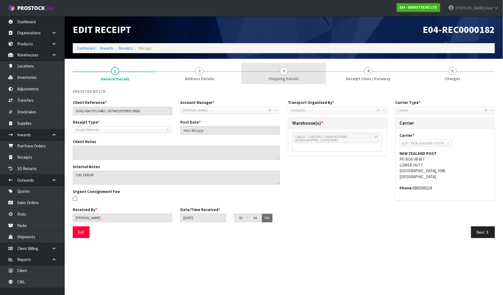
drag, startPoint x: 278, startPoint y: 76, endPoint x: 362, endPoint y: 84, distance: 83.9
click at [278, 76] on span "Shipping Details" at bounding box center [283, 79] width 31 height 6
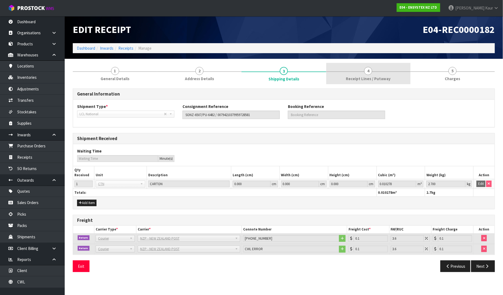
click at [365, 74] on link "4 Receipt Lines / Putaway" at bounding box center [368, 73] width 84 height 21
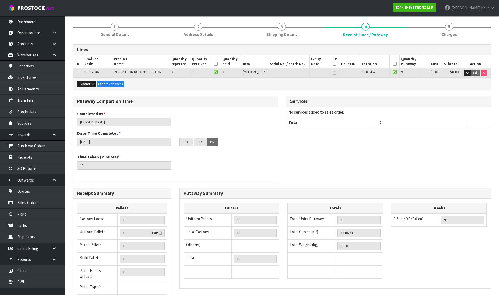
scroll to position [88, 0]
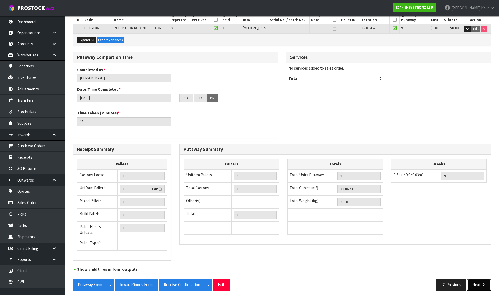
click at [472, 278] on button "Next" at bounding box center [479, 284] width 24 height 12
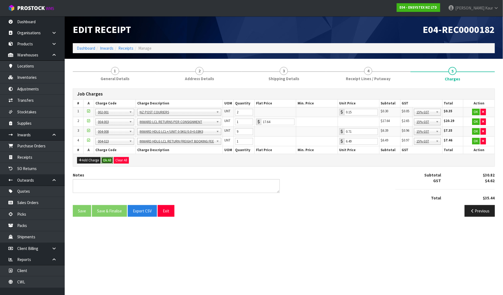
click at [108, 160] on button "Ok All" at bounding box center [107, 160] width 12 height 6
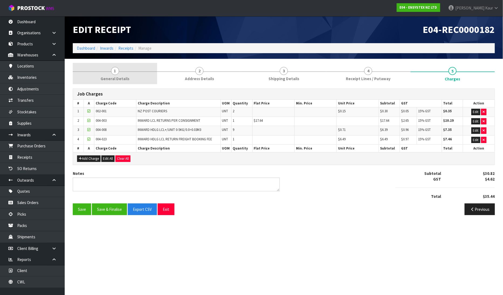
click at [118, 79] on span "General Details" at bounding box center [115, 79] width 29 height 6
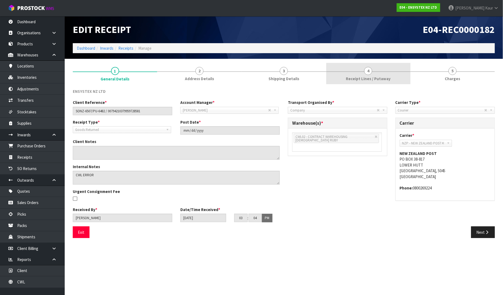
click at [361, 78] on span "Receipt Lines / Putaway" at bounding box center [368, 79] width 45 height 6
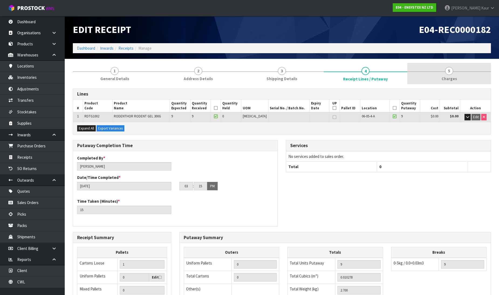
click at [443, 74] on link "5 [GEOGRAPHIC_DATA]" at bounding box center [449, 73] width 84 height 21
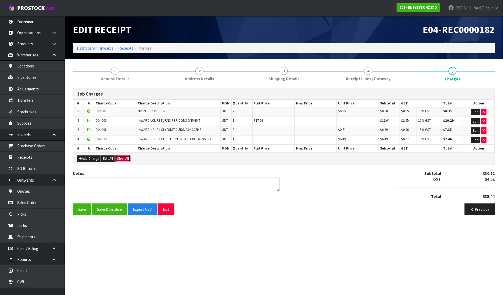
click at [127, 159] on button "Clear All" at bounding box center [122, 158] width 15 height 6
click at [135, 157] on button "Confirm Clear All" at bounding box center [128, 158] width 27 height 6
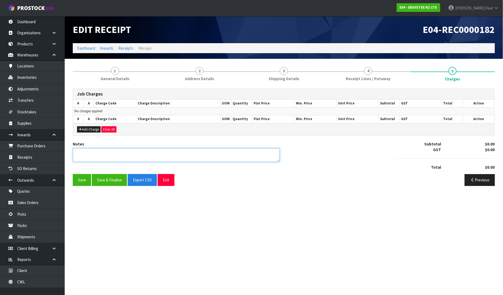
click at [95, 158] on textarea at bounding box center [176, 155] width 207 height 14
type textarea "CWL ERROR NO CHARGES"
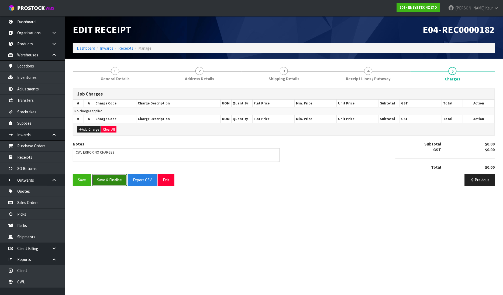
click at [107, 179] on button "Save & Finalise" at bounding box center [109, 180] width 35 height 12
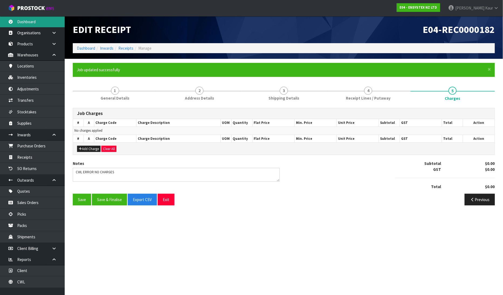
click at [31, 22] on link "Dashboard" at bounding box center [32, 21] width 65 height 11
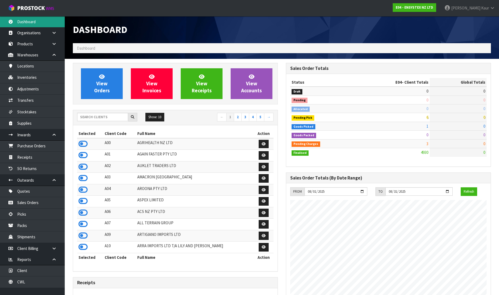
scroll to position [408, 213]
click at [86, 117] on input "text" at bounding box center [102, 117] width 51 height 8
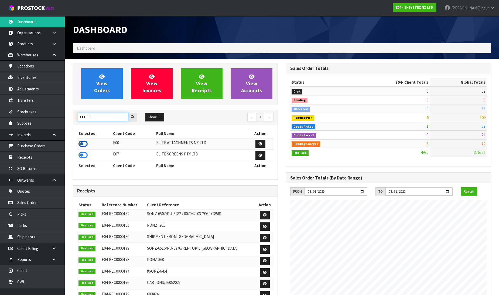
type input "ELITE"
drag, startPoint x: 85, startPoint y: 144, endPoint x: 58, endPoint y: 147, distance: 27.3
click at [84, 144] on icon at bounding box center [82, 144] width 9 height 8
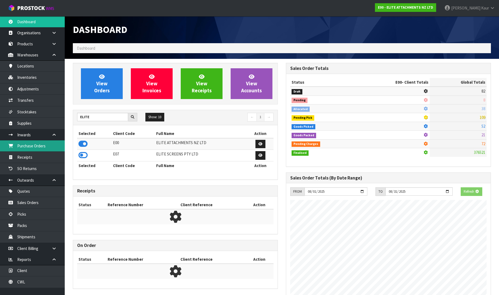
scroll to position [336, 213]
click at [38, 153] on link "Receipts" at bounding box center [32, 156] width 65 height 11
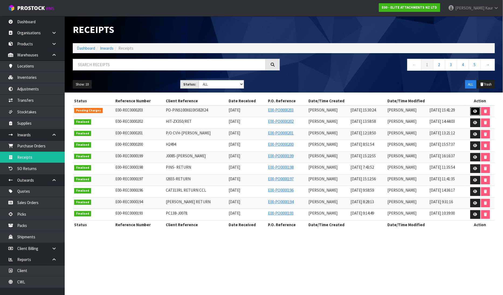
click at [476, 110] on icon at bounding box center [475, 111] width 4 height 4
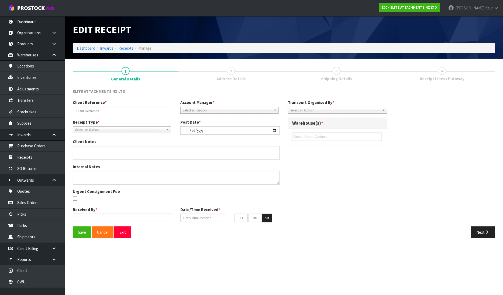
type input "PO-PINS100X610X582X24"
type input "[DATE]"
type input "[PERSON_NAME]"
type input "[DATE]"
type input "03"
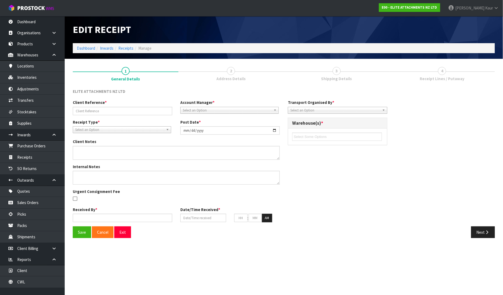
type input "30"
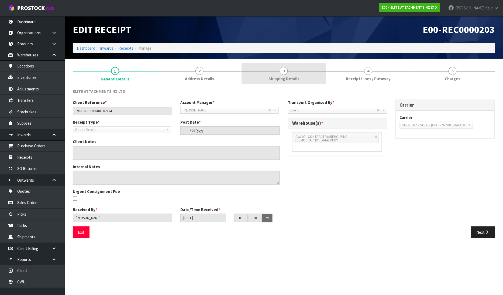
click at [286, 76] on span "Shipping Details" at bounding box center [283, 79] width 31 height 6
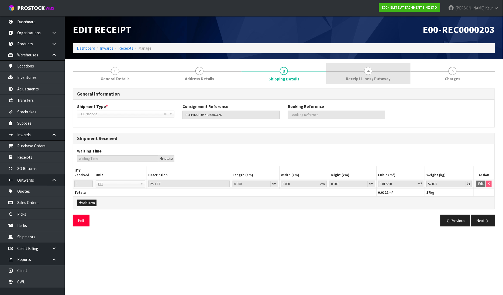
click at [361, 76] on span "Receipt Lines / Putaway" at bounding box center [368, 79] width 45 height 6
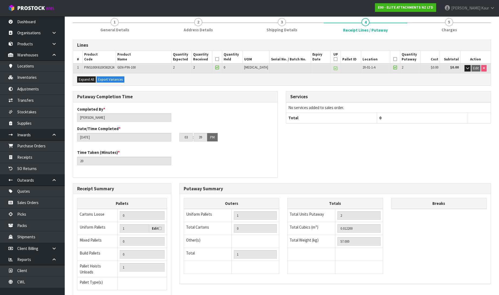
scroll to position [88, 0]
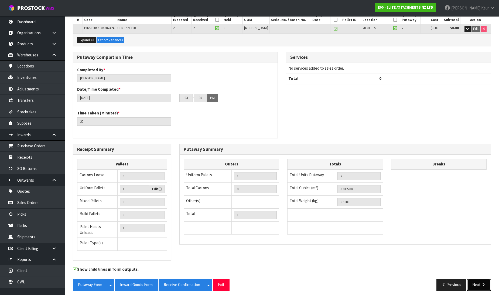
click at [480, 278] on button "Next" at bounding box center [479, 284] width 24 height 12
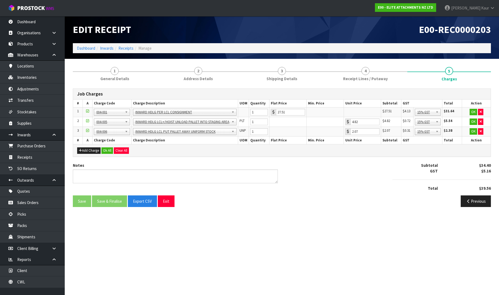
scroll to position [0, 0]
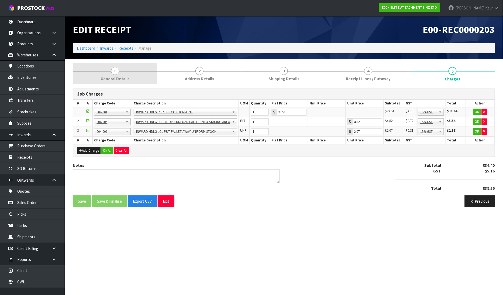
click at [115, 68] on span "1" at bounding box center [115, 71] width 8 height 8
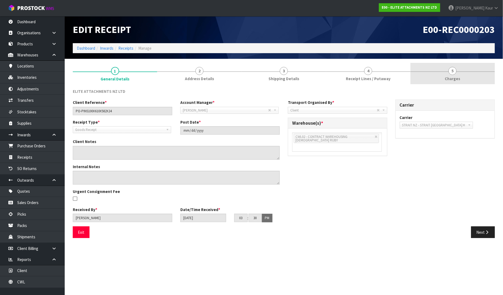
click at [456, 77] on span "Charges" at bounding box center [452, 79] width 15 height 6
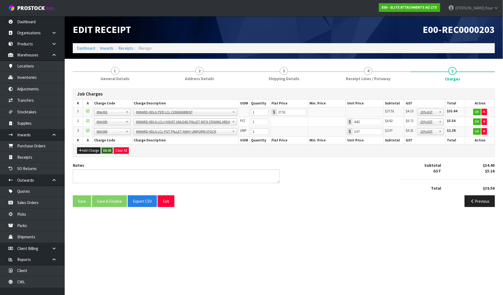
click at [112, 147] on button "Ok All" at bounding box center [107, 150] width 12 height 6
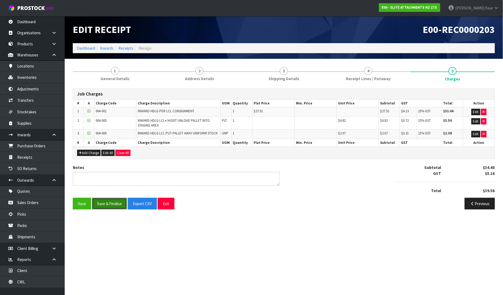
click at [106, 201] on button "Save & Finalise" at bounding box center [109, 204] width 35 height 12
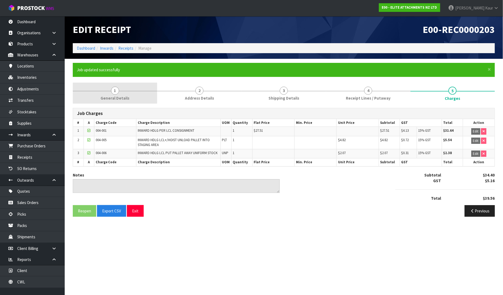
click at [122, 91] on link "1 General Details" at bounding box center [115, 92] width 84 height 21
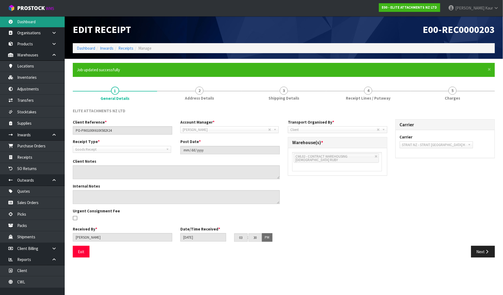
click at [29, 19] on link "Dashboard" at bounding box center [32, 21] width 65 height 11
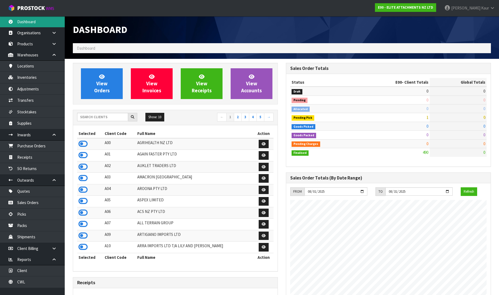
scroll to position [356, 213]
click at [91, 116] on input "text" at bounding box center [102, 117] width 51 height 8
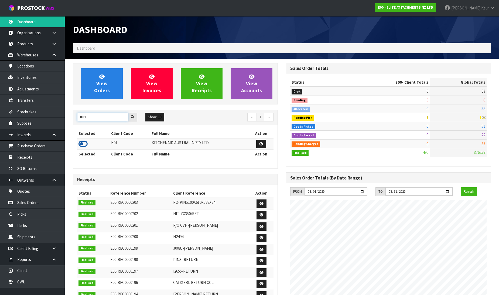
type input "K01"
click at [82, 143] on icon at bounding box center [82, 144] width 9 height 8
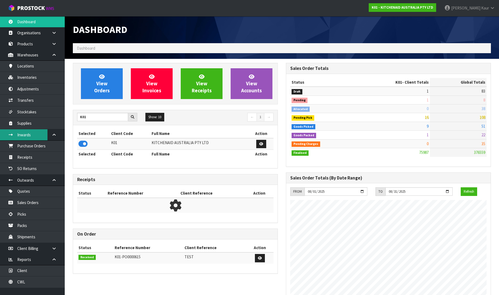
scroll to position [408, 213]
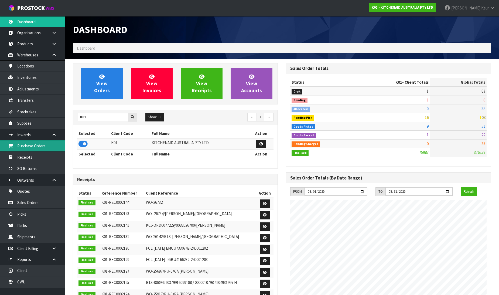
click at [30, 143] on link "Purchase Orders" at bounding box center [32, 145] width 65 height 11
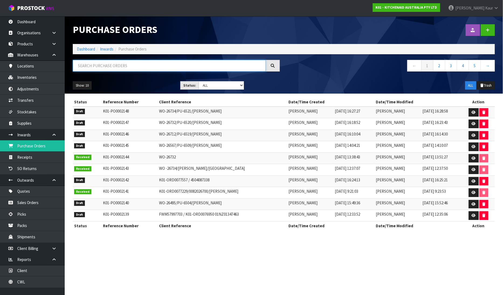
click at [86, 64] on input "text" at bounding box center [169, 66] width 193 height 12
click at [81, 65] on input "text" at bounding box center [169, 66] width 193 height 12
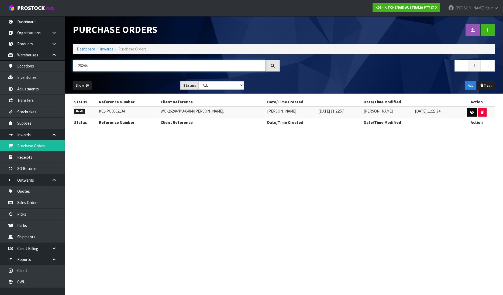
type input "26244"
click at [470, 111] on icon at bounding box center [472, 112] width 4 height 4
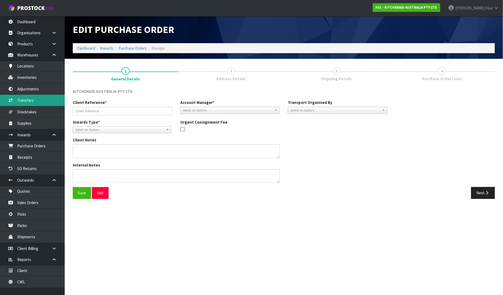
type input "WO-26244/PU-6484/[PERSON_NAME]."
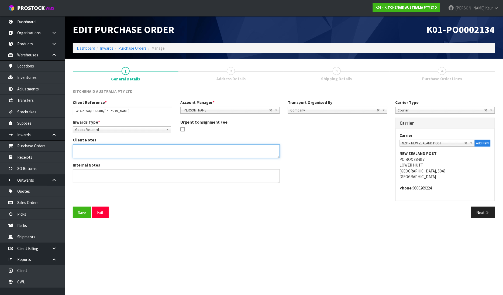
click at [81, 149] on textarea at bounding box center [176, 151] width 207 height 14
paste textarea "PLEASE PLACE 5KSM180WSAEG / WE1308563 ONTO [PERSON_NAME] HELD PALLET."
type textarea "PLEASE PLACE 5KSM180WSAEG / WE1308563 ONTO [PERSON_NAME] HELD PALLET."
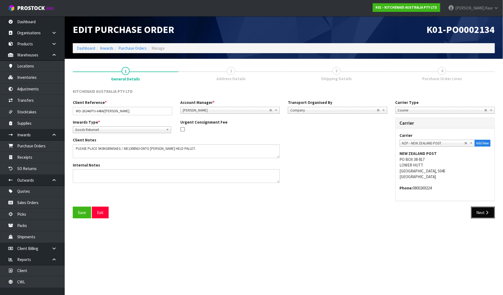
click at [484, 212] on button "Next" at bounding box center [483, 212] width 24 height 12
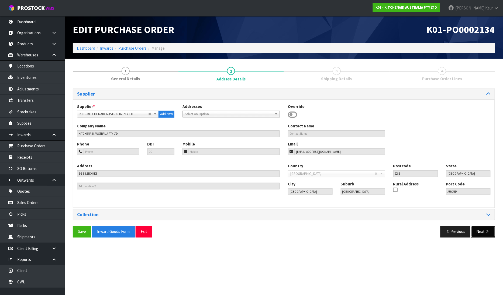
click at [480, 232] on button "Next" at bounding box center [483, 231] width 24 height 12
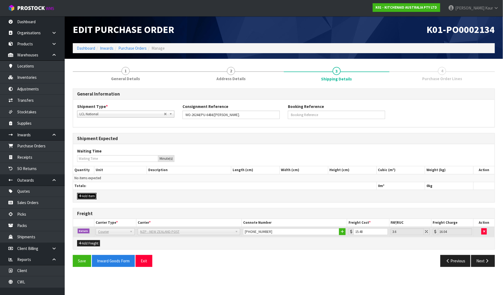
click at [89, 197] on button "Add Item" at bounding box center [86, 196] width 19 height 6
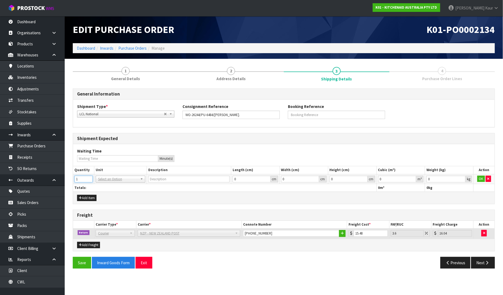
type input "1"
click at [88, 177] on input "1" at bounding box center [83, 178] width 18 height 7
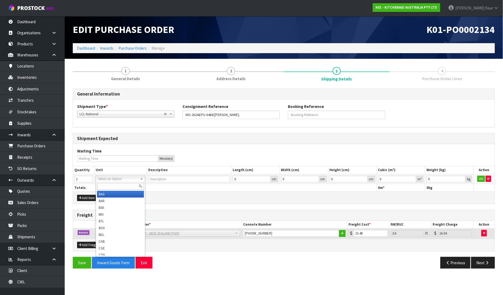
click at [108, 186] on input "text" at bounding box center [120, 186] width 47 height 7
type input "ctn"
type input "CARTON"
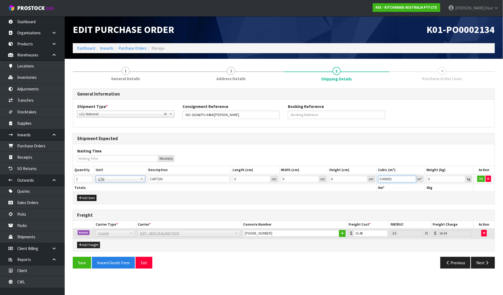
type input "0.000001"
click at [414, 177] on input "0.000001" at bounding box center [397, 178] width 38 height 7
type input "0.001"
click at [462, 177] on input "0.001" at bounding box center [445, 178] width 39 height 7
click at [479, 177] on button "OK" at bounding box center [481, 178] width 8 height 6
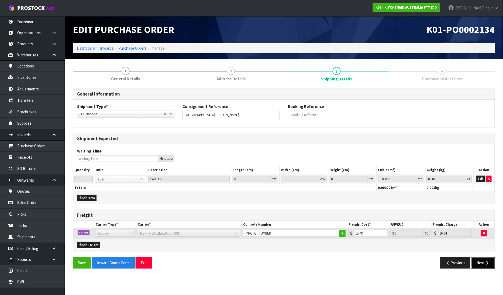
click at [485, 263] on icon "button" at bounding box center [487, 262] width 5 height 4
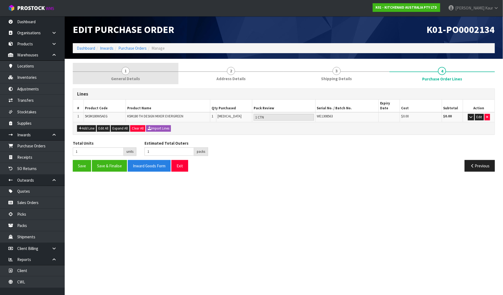
click at [115, 70] on link "1 General Details" at bounding box center [126, 73] width 106 height 21
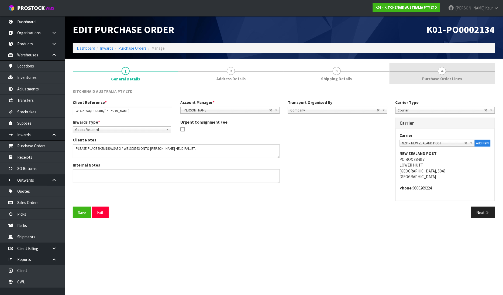
click at [455, 81] on link "4 Purchase Order Lines" at bounding box center [442, 73] width 106 height 21
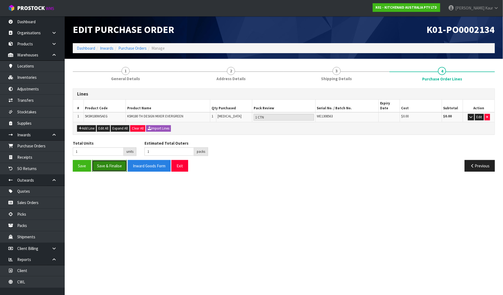
click at [122, 161] on button "Save & Finalise" at bounding box center [109, 166] width 35 height 12
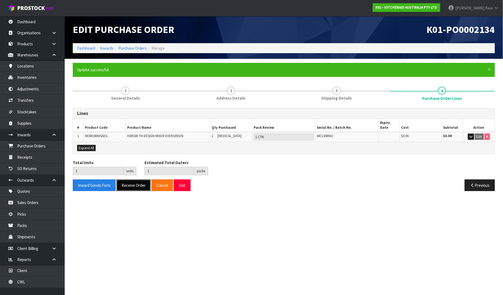
click at [133, 182] on button "Receive Order" at bounding box center [133, 185] width 34 height 12
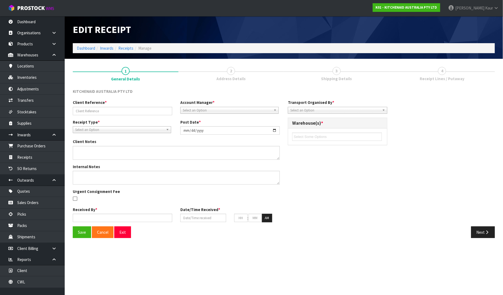
type input "WO-26244/PU-6484/[PERSON_NAME]."
type input "[DATE]"
type textarea "PLEASE PLACE 5KSM180WSAEG / WE1308563 ONTO [PERSON_NAME] HELD PALLET."
type input "[PERSON_NAME]"
type input "[DATE]"
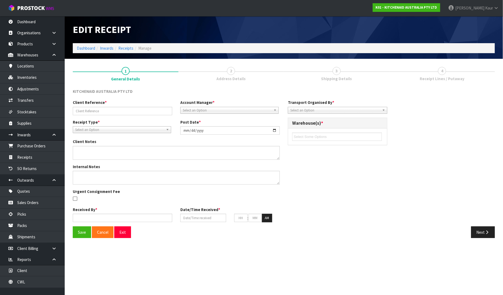
type input "04"
type input "30"
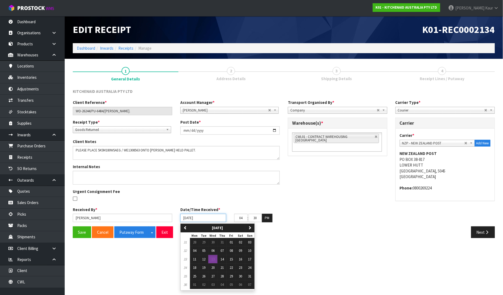
click at [184, 217] on input "[DATE]" at bounding box center [203, 217] width 46 height 8
click at [221, 252] on span "07" at bounding box center [221, 250] width 3 height 5
type input "[DATE]"
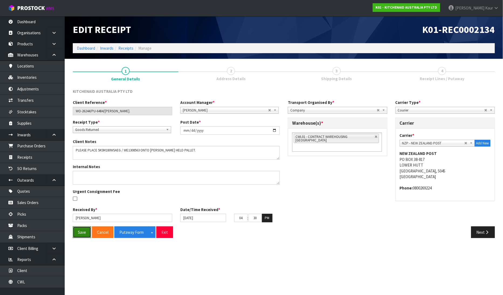
click at [80, 232] on button "Save" at bounding box center [82, 232] width 18 height 12
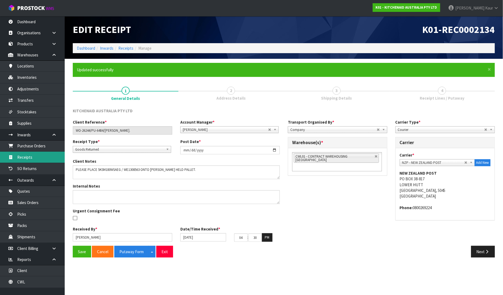
click at [40, 158] on link "Receipts" at bounding box center [32, 156] width 65 height 11
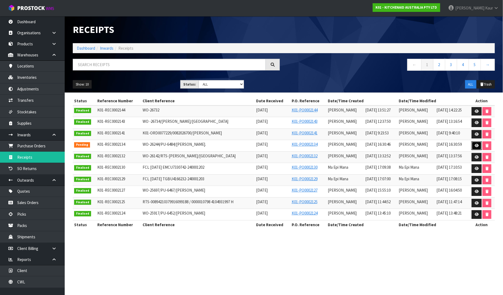
click at [475, 144] on icon at bounding box center [477, 146] width 4 height 4
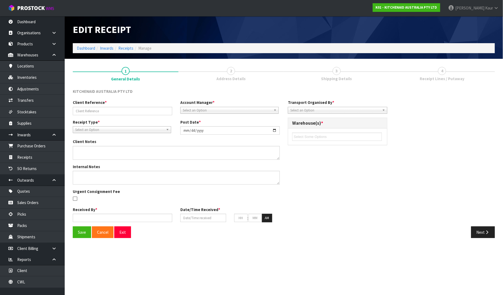
type input "WO-26244/PU-6484/[PERSON_NAME]."
type input "[DATE]"
type textarea "PLEASE PLACE 5KSM180WSAEG / WE1308563 ONTO [PERSON_NAME] HELD PALLET."
type input "[PERSON_NAME]"
type input "[DATE]"
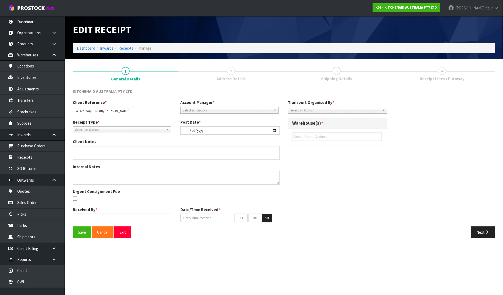
type input "04"
type input "30"
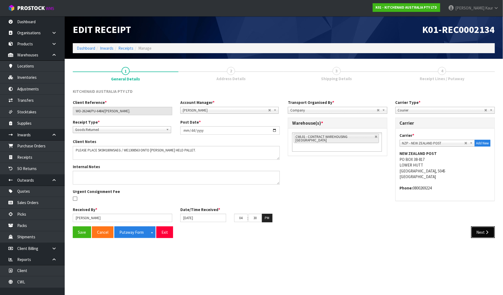
click at [488, 236] on button "Next" at bounding box center [483, 232] width 24 height 12
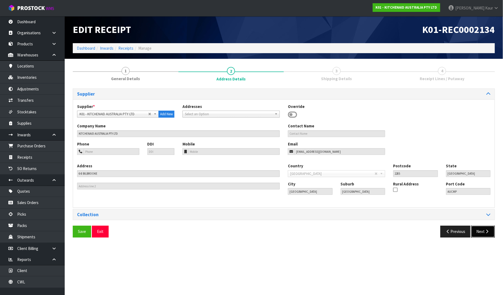
click at [488, 236] on button "Next" at bounding box center [483, 231] width 24 height 12
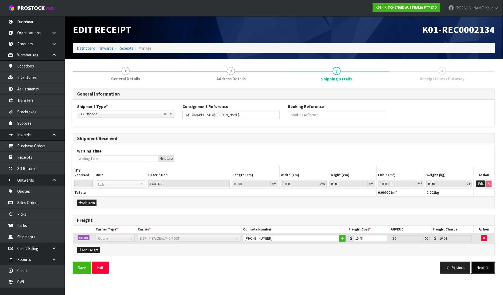
click at [486, 264] on button "Next" at bounding box center [483, 267] width 24 height 12
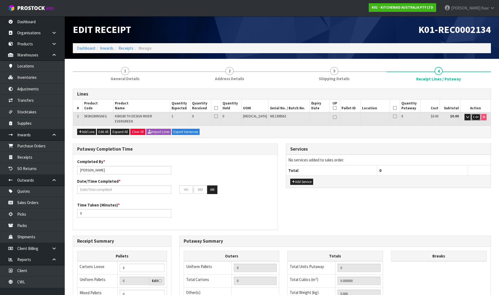
click at [476, 115] on span "Edit" at bounding box center [476, 117] width 6 height 5
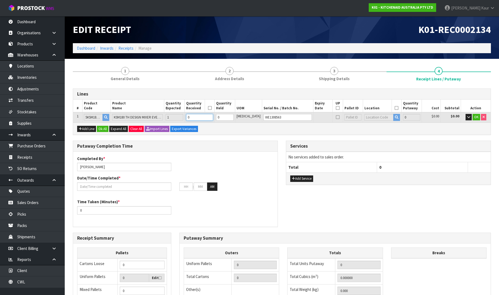
click at [202, 118] on input "0" at bounding box center [199, 117] width 27 height 7
type input "1"
type input "0.058177"
type input "12.7"
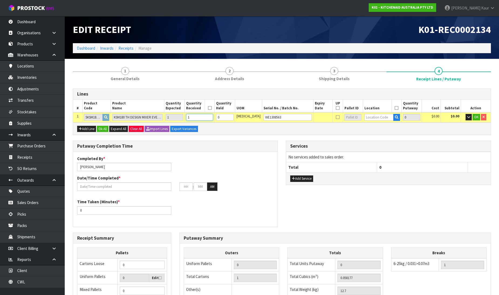
type input "1"
click at [233, 115] on input "1" at bounding box center [225, 117] width 18 height 7
click at [372, 117] on input "text" at bounding box center [378, 117] width 29 height 7
type input "37-41"
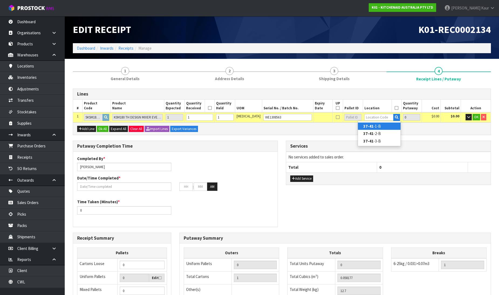
click at [380, 126] on link "37-41 -1-B" at bounding box center [379, 125] width 43 height 7
type input "1"
type input "37-41-1-B"
type input "1"
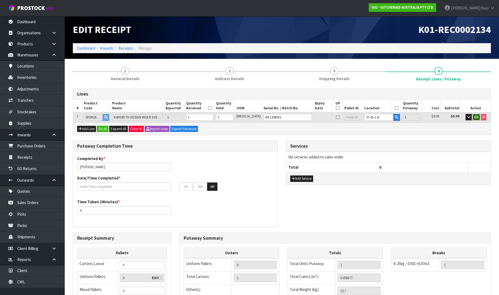
click at [475, 119] on span "OK" at bounding box center [476, 117] width 4 height 5
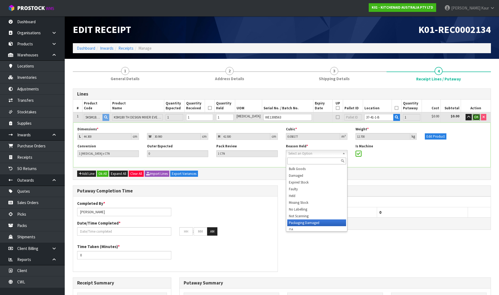
scroll to position [57, 0]
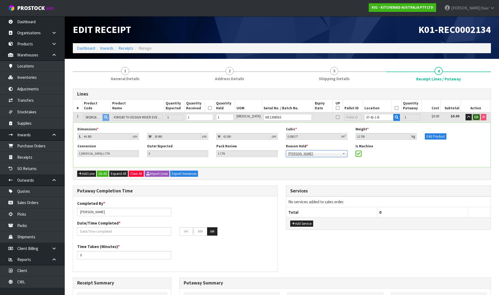
click at [472, 116] on button "OK" at bounding box center [476, 117] width 8 height 6
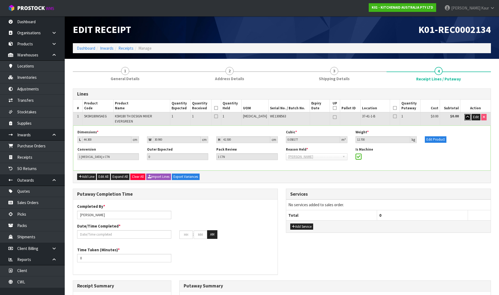
click at [468, 117] on icon "button" at bounding box center [467, 117] width 3 height 4
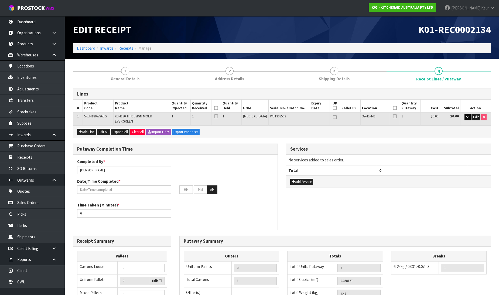
drag, startPoint x: 224, startPoint y: 106, endPoint x: 327, endPoint y: 128, distance: 105.2
click at [218, 108] on icon at bounding box center [216, 108] width 4 height 0
click at [393, 108] on icon at bounding box center [395, 108] width 4 height 0
click at [99, 188] on input "text" at bounding box center [124, 189] width 94 height 8
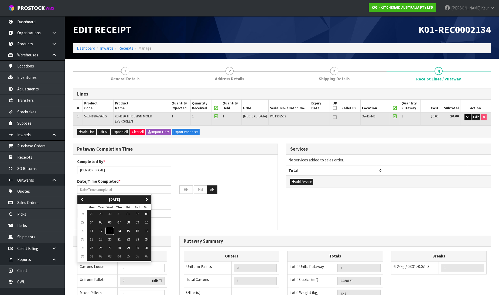
click at [113, 226] on button "13" at bounding box center [109, 230] width 9 height 9
type input "[DATE]"
type input "12"
type input "00"
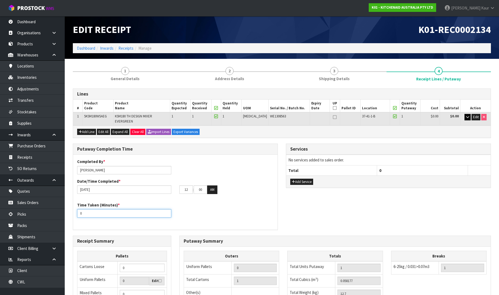
drag, startPoint x: 89, startPoint y: 210, endPoint x: 65, endPoint y: 209, distance: 23.7
click at [65, 209] on section "1 General Details 2 Address Details 3 Shipping Details 4 Receipt Lines / Putawa…" at bounding box center [282, 224] width 434 height 331
type input "10"
drag, startPoint x: 190, startPoint y: 188, endPoint x: 165, endPoint y: 185, distance: 25.2
click at [165, 185] on div "[DATE] 12 : 00 : 00 AM" at bounding box center [175, 189] width 204 height 9
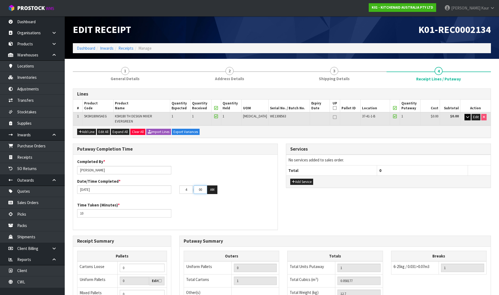
type input "04"
drag, startPoint x: 204, startPoint y: 185, endPoint x: 194, endPoint y: 185, distance: 10.0
click at [194, 185] on input "00" at bounding box center [199, 189] width 13 height 8
type input "44"
click at [210, 185] on button "AM" at bounding box center [212, 189] width 10 height 9
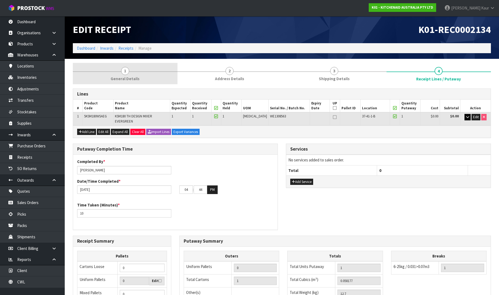
click at [127, 75] on link "1 General Details" at bounding box center [125, 73] width 105 height 21
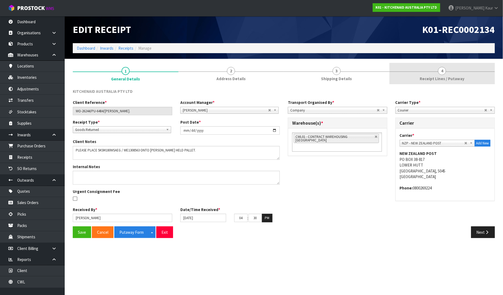
click at [441, 73] on span "4" at bounding box center [442, 71] width 8 height 8
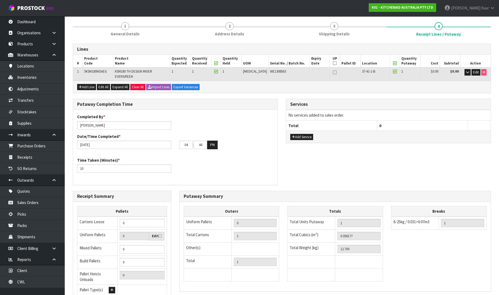
scroll to position [88, 0]
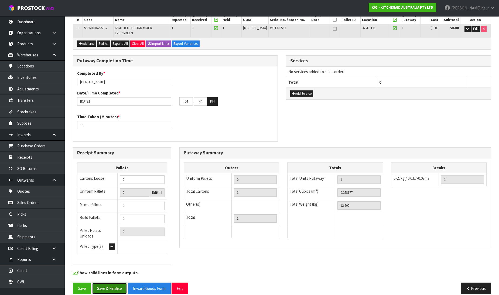
click at [107, 282] on button "Save & Finalise" at bounding box center [109, 288] width 35 height 12
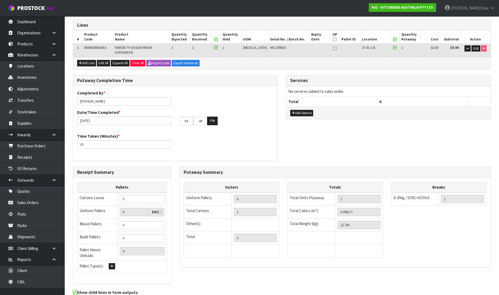
scroll to position [0, 0]
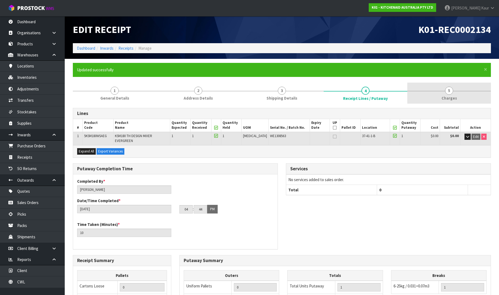
click at [446, 94] on span "5" at bounding box center [449, 91] width 8 height 8
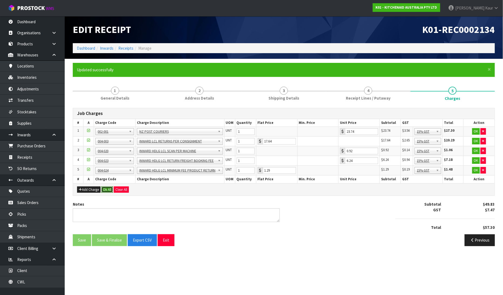
click at [110, 188] on button "Ok All" at bounding box center [107, 189] width 12 height 6
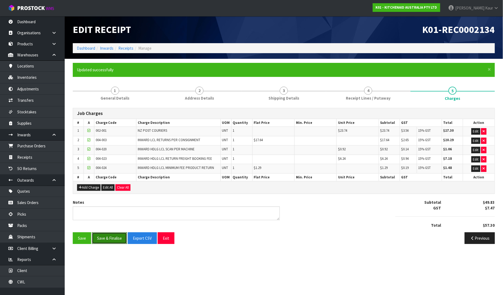
click at [101, 238] on button "Save & Finalise" at bounding box center [109, 238] width 35 height 12
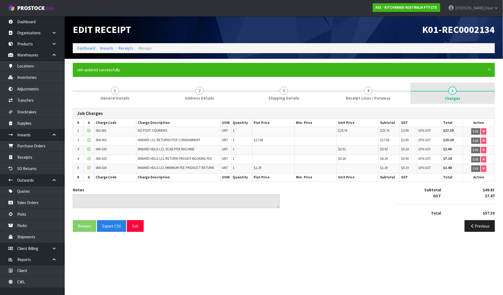
click at [462, 94] on link "5 [GEOGRAPHIC_DATA]" at bounding box center [452, 93] width 84 height 22
click at [225, 28] on h1 "Edit Receipt" at bounding box center [176, 29] width 207 height 11
click at [321, 20] on div "K01-REC0002134" at bounding box center [391, 29] width 215 height 27
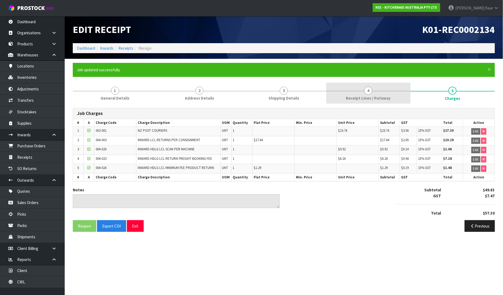
drag, startPoint x: 368, startPoint y: 90, endPoint x: 363, endPoint y: 90, distance: 4.9
click at [367, 90] on span "4" at bounding box center [368, 91] width 8 height 8
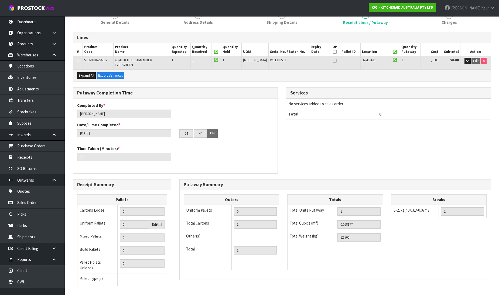
scroll to position [108, 0]
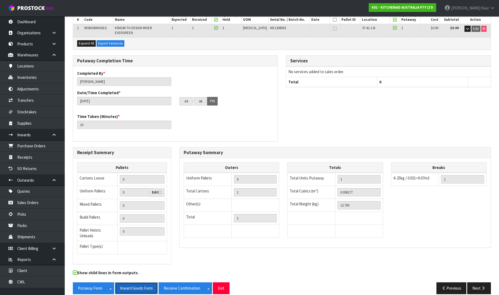
click at [141, 282] on button "Inward Goods Form" at bounding box center [136, 288] width 43 height 12
click at [38, 92] on link "Adjustments" at bounding box center [32, 88] width 65 height 11
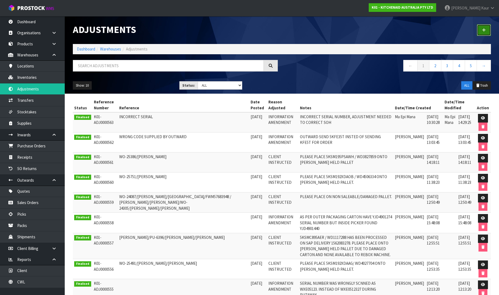
click at [488, 33] on link at bounding box center [483, 30] width 14 height 12
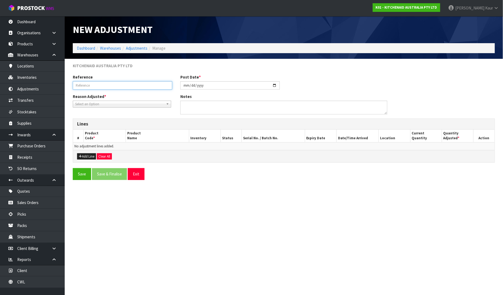
click at [107, 84] on input "text" at bounding box center [122, 85] width 99 height 8
paste input "WO-26244/[PERSON_NAME]"
type input "WO-26244/[PERSON_NAME]"
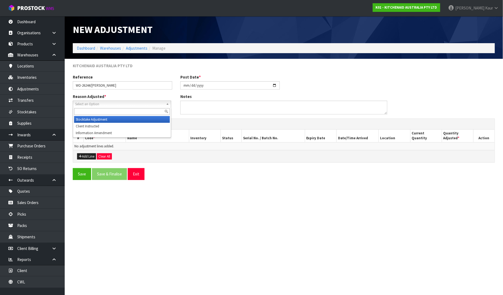
click at [96, 102] on span "Select an Option" at bounding box center [119, 104] width 89 height 6
click at [93, 127] on li "Client Instructed" at bounding box center [122, 126] width 96 height 7
click at [256, 101] on textarea at bounding box center [283, 108] width 207 height 14
paste textarea "PLEASE PLACE 5KSM180WSAEG / WE1308563 ONTO [PERSON_NAME] HELD PALLET."
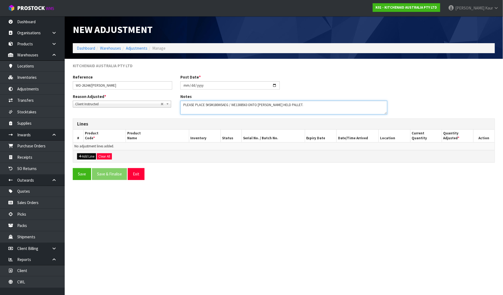
type textarea "PLEASE PLACE 5KSM180WSAEG / WE1308563 ONTO [PERSON_NAME] HELD PALLET."
click at [81, 157] on icon "button" at bounding box center [80, 156] width 3 height 4
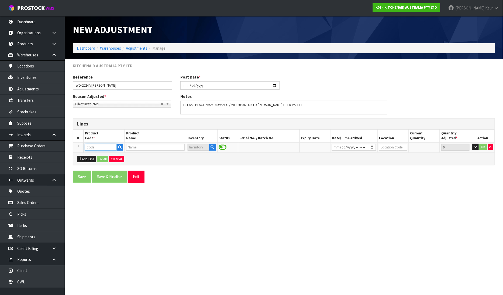
click at [86, 147] on input "text" at bounding box center [101, 147] width 32 height 7
paste input "5KSM180WSAEG"
type input "5KSM180WSAEG"
type input "KSM180 TH DESIGN MIXER EVERGREEN"
type input "5KSM180WSAEG"
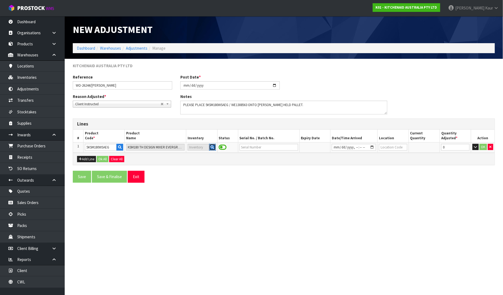
click at [212, 148] on icon "button" at bounding box center [213, 147] width 4 height 4
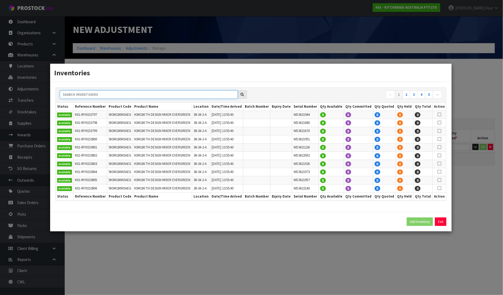
click at [131, 95] on input "text" at bounding box center [149, 94] width 178 height 8
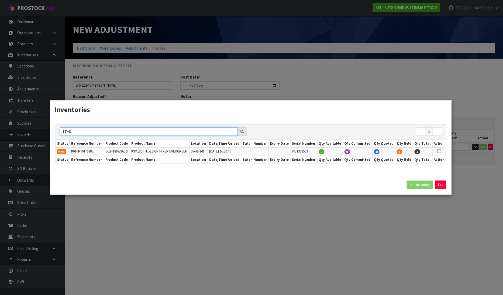
type input "37-41"
click at [440, 151] on icon at bounding box center [439, 151] width 4 height 0
click at [424, 184] on button "Add Inventory" at bounding box center [420, 184] width 26 height 9
type input "K01-IRY0179888"
type input "[DATE]T16:30:46"
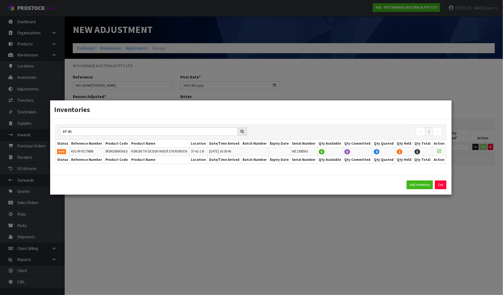
type input "37-41-1-B"
type input "WE1308563"
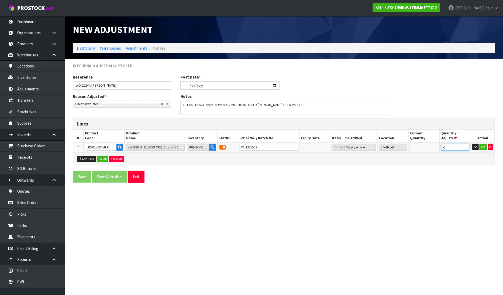
type input "-1"
click at [466, 148] on input "-1" at bounding box center [455, 147] width 28 height 7
click at [482, 147] on button "OK" at bounding box center [483, 147] width 8 height 6
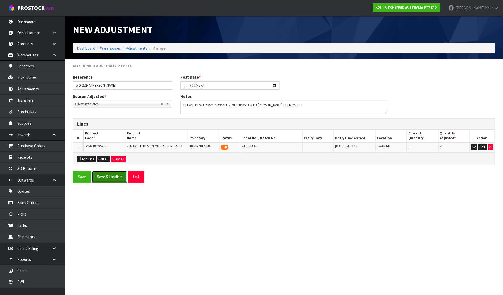
click at [110, 177] on button "Save & Finalise" at bounding box center [109, 177] width 35 height 12
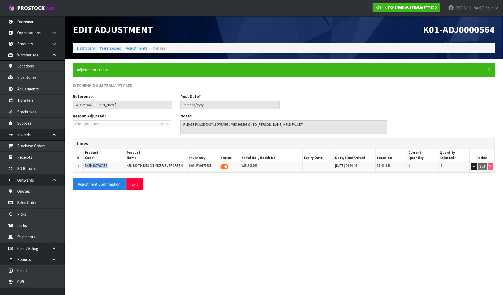
drag, startPoint x: 106, startPoint y: 164, endPoint x: 84, endPoint y: 168, distance: 22.6
click at [84, 168] on td "5KSM180WSAEG" at bounding box center [105, 167] width 42 height 10
copy span "5KSM180WSAEG"
drag, startPoint x: 262, startPoint y: 167, endPoint x: 240, endPoint y: 167, distance: 21.8
click at [240, 167] on td "WE1308563" at bounding box center [271, 167] width 63 height 10
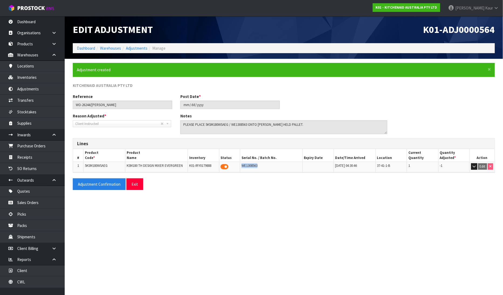
copy span "WE1308563"
drag, startPoint x: 119, startPoint y: 103, endPoint x: 71, endPoint y: 107, distance: 48.1
click at [71, 107] on div "Reference WO-26244/[PERSON_NAME]" at bounding box center [123, 101] width 108 height 15
click at [32, 283] on link "CWL" at bounding box center [32, 281] width 65 height 11
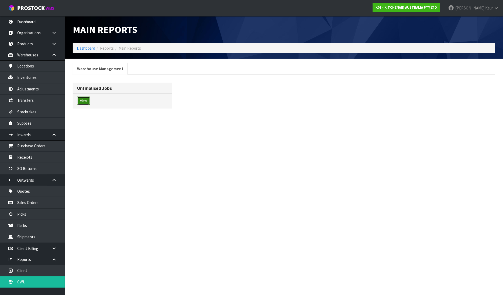
click at [85, 102] on button "View" at bounding box center [83, 100] width 13 height 9
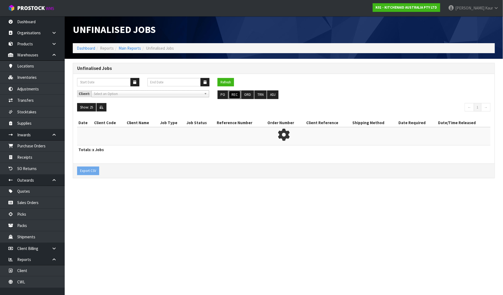
click at [234, 93] on button "REC" at bounding box center [235, 94] width 12 height 9
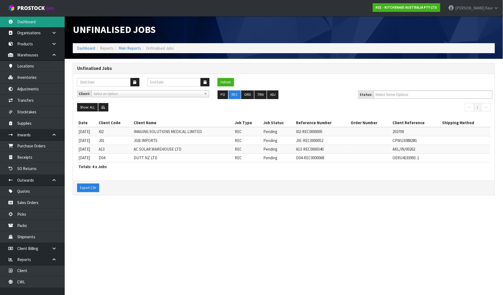
click at [20, 25] on link "Dashboard" at bounding box center [32, 21] width 65 height 11
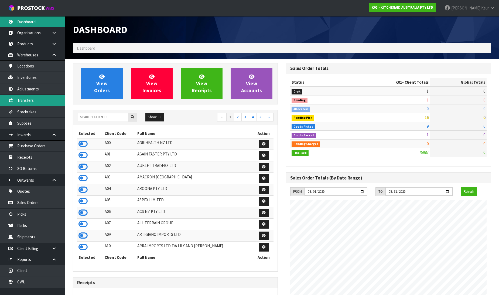
scroll to position [408, 213]
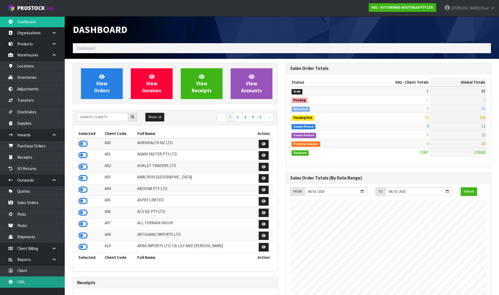
click at [31, 280] on link "CWL" at bounding box center [32, 281] width 65 height 11
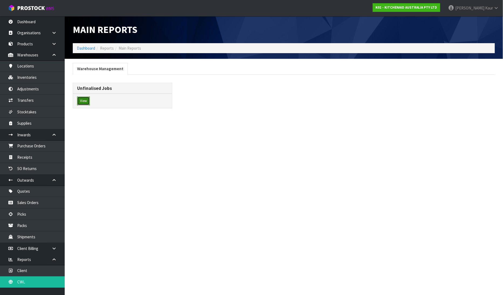
click at [85, 98] on button "View" at bounding box center [83, 100] width 13 height 9
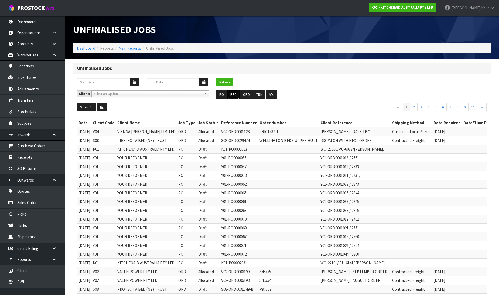
click at [230, 94] on button "REC" at bounding box center [233, 94] width 12 height 9
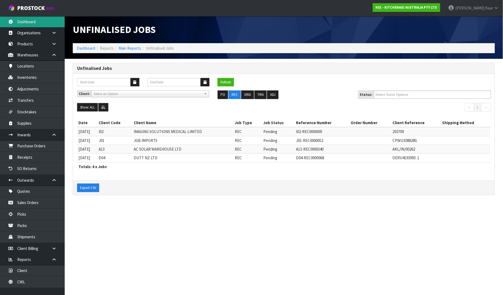
click at [23, 25] on link "Dashboard" at bounding box center [32, 21] width 65 height 11
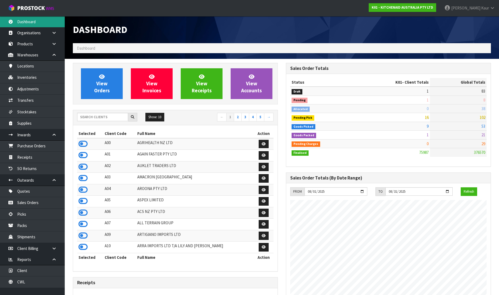
scroll to position [408, 213]
click at [96, 119] on input "text" at bounding box center [102, 117] width 51 height 8
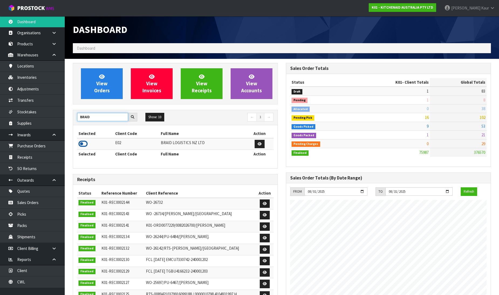
type input "BRAID"
click at [81, 143] on icon at bounding box center [82, 144] width 9 height 8
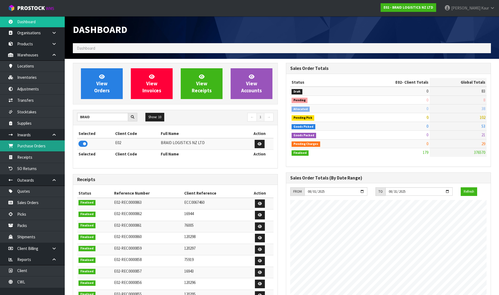
scroll to position [347, 213]
click at [46, 143] on link "Purchase Orders" at bounding box center [32, 145] width 65 height 11
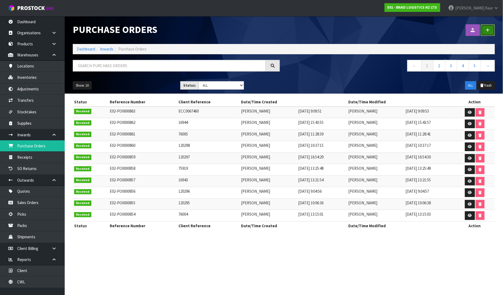
click at [483, 30] on link at bounding box center [488, 30] width 14 height 12
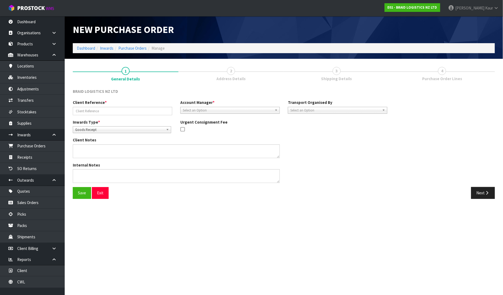
click at [110, 115] on div "Client Reference * Account Manager * [PERSON_NAME] [PERSON_NAME] [PERSON_NAME] …" at bounding box center [230, 108] width 323 height 19
click at [109, 112] on input "text" at bounding box center [122, 111] width 99 height 8
type input "120301"
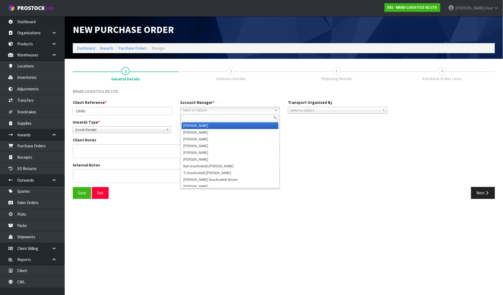
click at [192, 112] on span "Select an Option" at bounding box center [228, 110] width 90 height 6
click at [218, 116] on input "text" at bounding box center [230, 117] width 97 height 7
type input "D"
click at [209, 123] on li "D [PERSON_NAME]" at bounding box center [230, 125] width 97 height 7
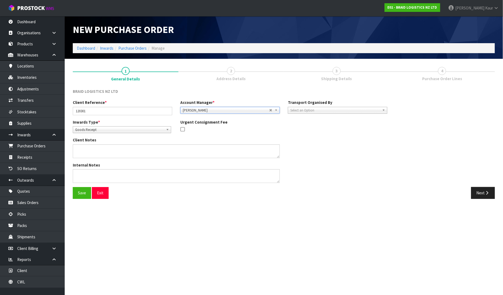
click at [330, 109] on span "Select an Option" at bounding box center [335, 110] width 90 height 6
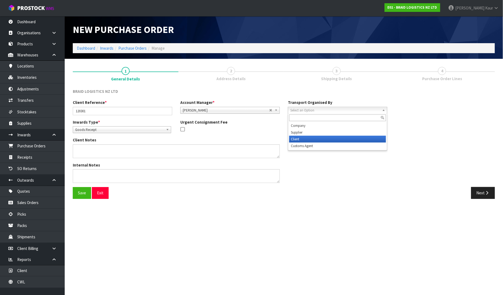
click at [321, 136] on li "Client" at bounding box center [337, 139] width 97 height 7
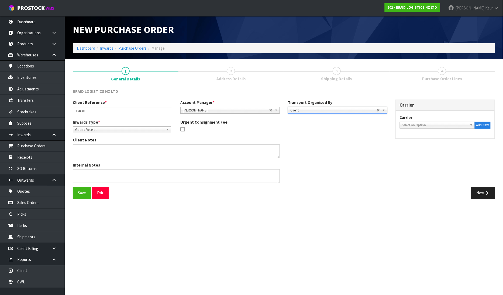
click at [423, 126] on span "Select an Option" at bounding box center [434, 125] width 65 height 6
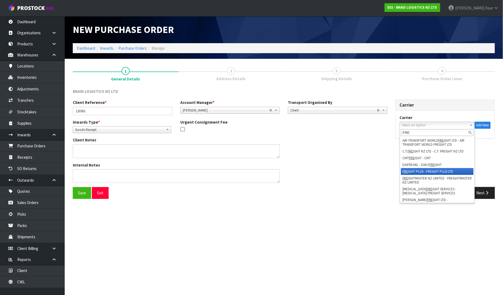
type input "FRE"
drag, startPoint x: 438, startPoint y: 174, endPoint x: 498, endPoint y: 199, distance: 64.8
click at [495, 199] on div "BRAID LOGISTICS NZ LTD Client Reference * 120301 Account Manager * [PERSON_NAME…" at bounding box center [284, 145] width 422 height 114
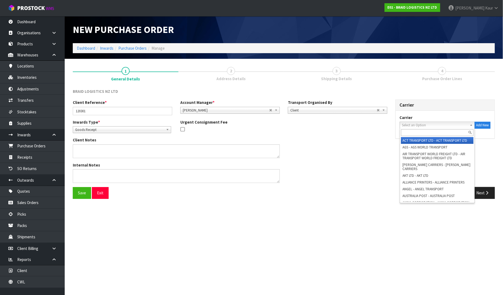
click at [421, 124] on span "Select an Option" at bounding box center [434, 125] width 65 height 6
click at [417, 130] on input "text" at bounding box center [437, 132] width 72 height 7
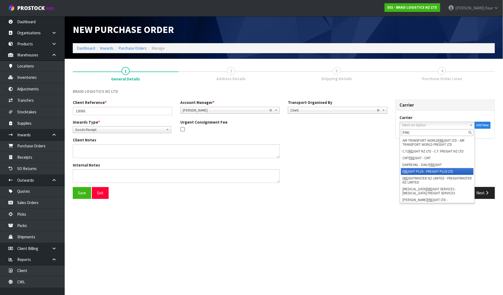
type input "FRE"
click at [447, 171] on li "FRE IGHT PLUS - FREIGHT PLUS LTD" at bounding box center [437, 171] width 72 height 7
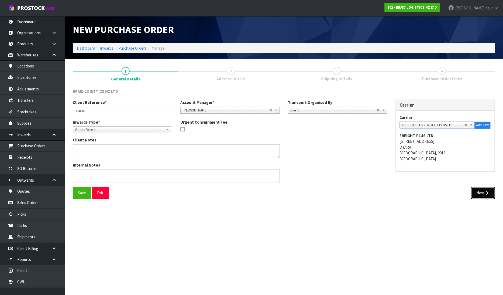
click at [486, 191] on icon "button" at bounding box center [487, 193] width 5 height 4
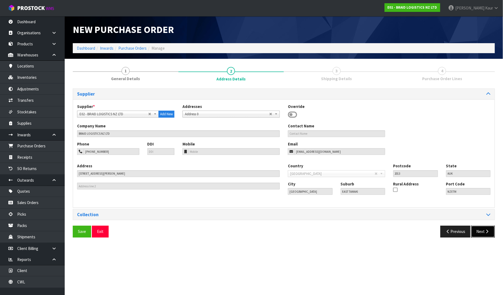
click at [483, 233] on button "Next" at bounding box center [483, 231] width 24 height 12
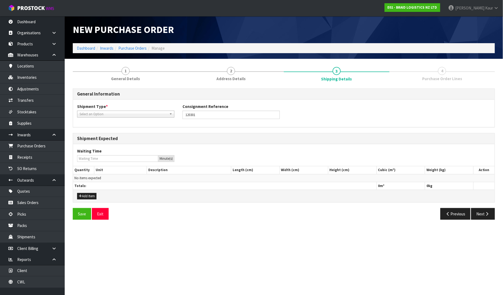
click at [123, 115] on span "Select an Option" at bounding box center [123, 114] width 88 height 6
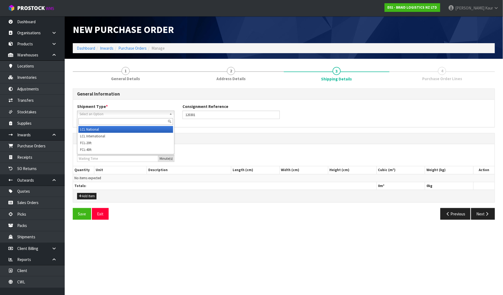
click at [115, 129] on li "LCL National" at bounding box center [125, 129] width 95 height 7
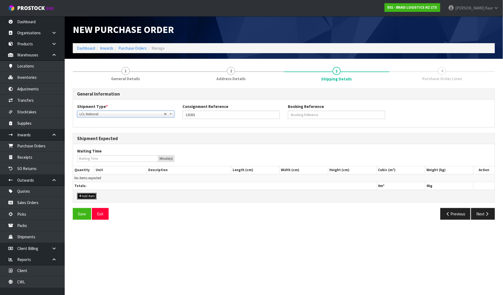
click at [88, 195] on button "Add Item" at bounding box center [86, 196] width 19 height 6
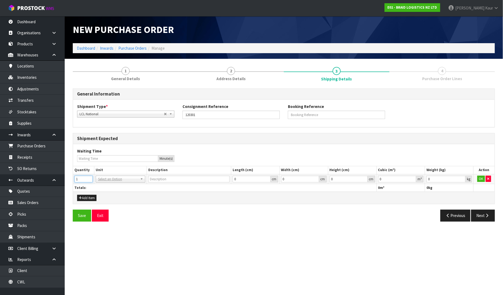
click at [88, 178] on input "1" at bounding box center [83, 178] width 18 height 7
click at [102, 185] on input "text" at bounding box center [120, 186] width 47 height 7
click at [72, 179] on div "1 General Details 2 Address Details 3 Shipping Details 4 Purchase Order Lines G…" at bounding box center [284, 144] width 430 height 162
type input "5"
type input "BAG"
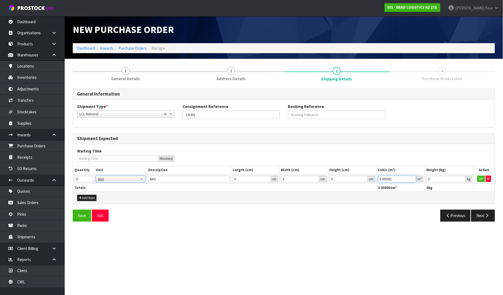
type input "0.000001"
click at [413, 177] on input "0.000001" at bounding box center [397, 178] width 38 height 7
click at [459, 177] on input "0" at bounding box center [445, 178] width 39 height 7
type input "0.001"
click at [462, 177] on input "0.001" at bounding box center [445, 178] width 39 height 7
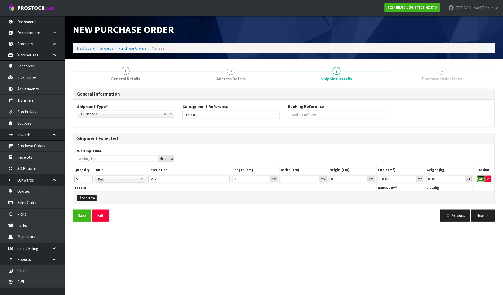
click at [479, 179] on button "OK" at bounding box center [481, 178] width 8 height 6
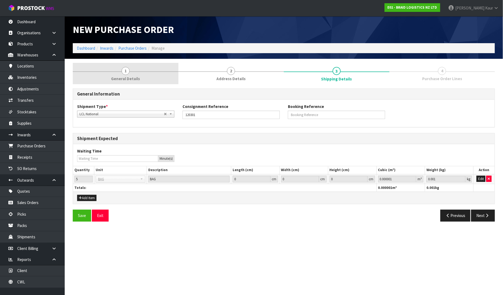
click at [124, 71] on span "1" at bounding box center [126, 71] width 8 height 8
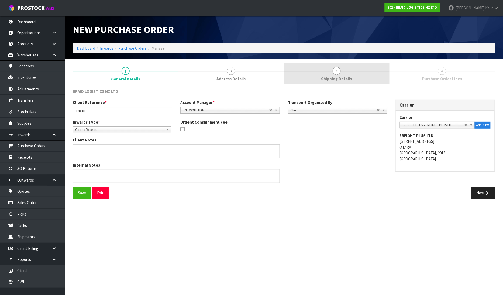
click at [345, 74] on link "3 Shipping Details" at bounding box center [337, 73] width 106 height 21
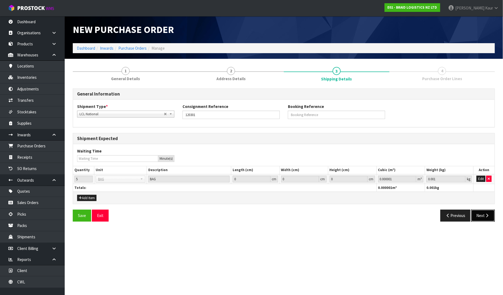
click at [480, 216] on button "Next" at bounding box center [483, 215] width 24 height 12
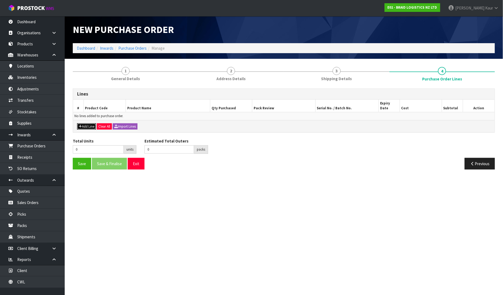
click at [88, 123] on button "Add Line" at bounding box center [86, 126] width 19 height 6
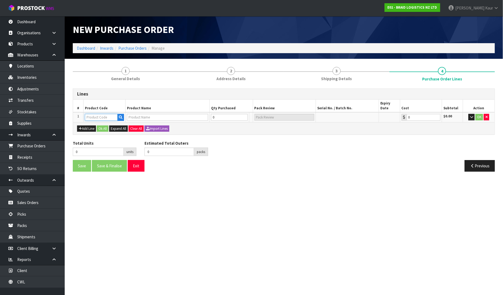
click at [103, 114] on input "text" at bounding box center [101, 117] width 33 height 7
type input "BR"
drag, startPoint x: 114, startPoint y: 134, endPoint x: 283, endPoint y: 113, distance: 170.5
click at [114, 134] on link "BR -ROT-BAG" at bounding box center [106, 135] width 43 height 7
type input "BR-ROT-BAG"
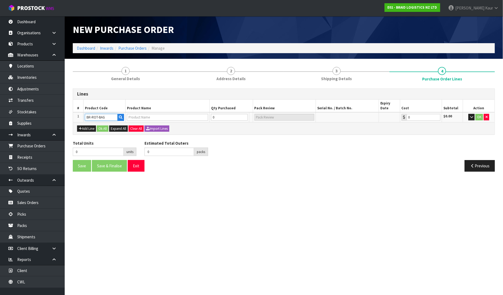
type input "BS ROTORUA-BAG RUBBER CHIPS"
type input "0.00"
drag, startPoint x: 217, startPoint y: 114, endPoint x: 208, endPoint y: 114, distance: 8.9
click at [208, 114] on tr "1 [GEOGRAPHIC_DATA]-BAG BS ROTORUA-BAG RUBBER CHIPS 0 BAG 0.00 $0.00 OK" at bounding box center [283, 117] width 421 height 10
type input "5"
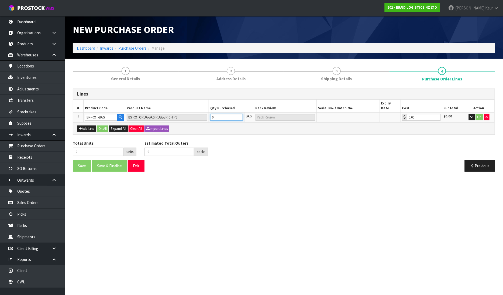
type input "5"
type input "5 PLT"
type input "5"
click at [478, 114] on button "OK" at bounding box center [480, 117] width 8 height 6
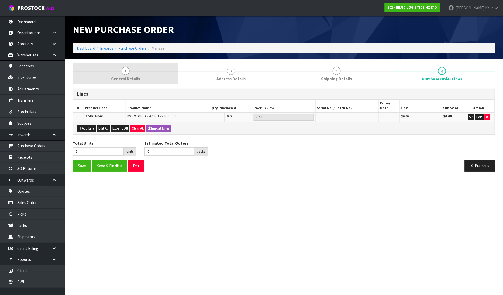
click at [135, 69] on link "1 General Details" at bounding box center [126, 73] width 106 height 21
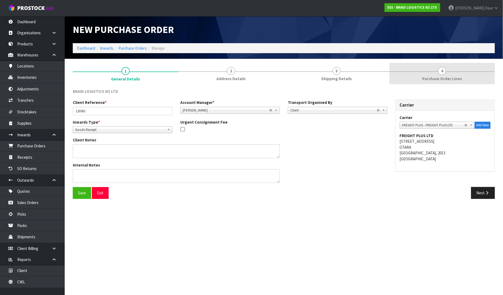
click at [448, 76] on span "Purchase Order Lines" at bounding box center [442, 79] width 40 height 6
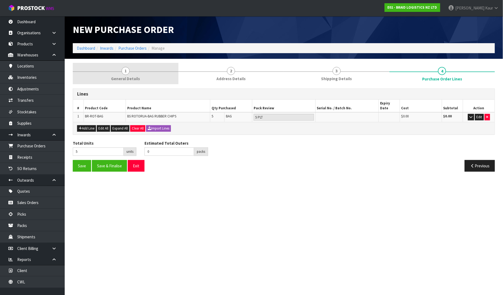
click at [134, 71] on link "1 General Details" at bounding box center [126, 73] width 106 height 21
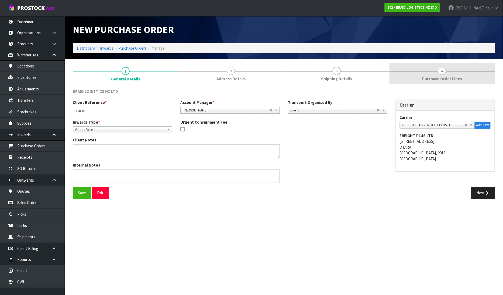
click at [433, 82] on link "4 Purchase Order Lines" at bounding box center [442, 73] width 106 height 21
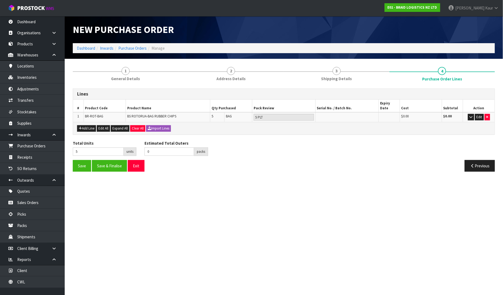
click at [104, 167] on div "Save Save & Finalise Exit Previous" at bounding box center [284, 168] width 430 height 16
click at [119, 166] on button "Save & Finalise" at bounding box center [109, 166] width 35 height 12
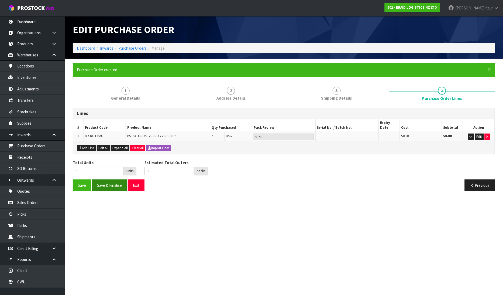
type input "0"
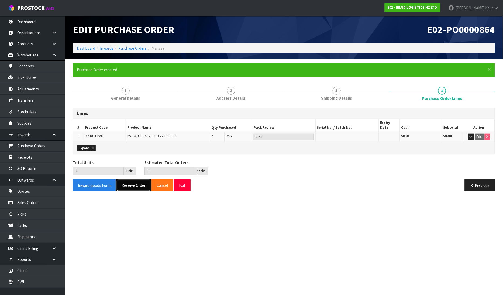
click at [128, 180] on button "Receive Order" at bounding box center [133, 185] width 34 height 12
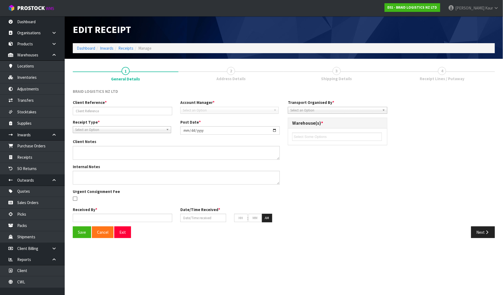
type input "120301"
type input "[DATE]"
type input "[PERSON_NAME]"
type input "[DATE]"
type input "05"
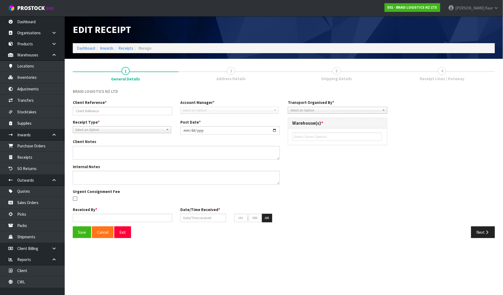
type input "02"
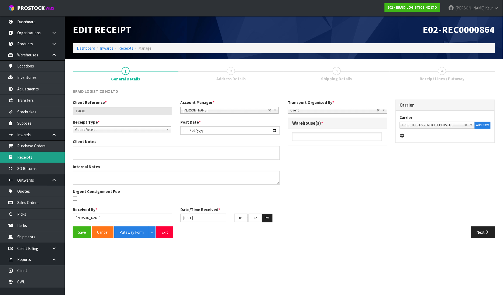
click at [18, 158] on link "Receipts" at bounding box center [32, 156] width 65 height 11
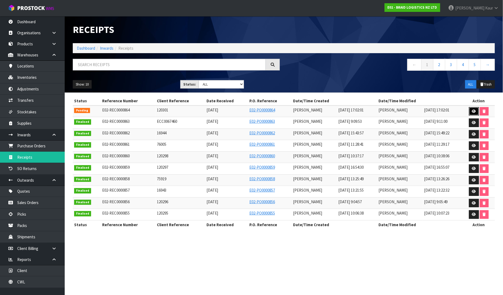
click at [476, 109] on link at bounding box center [474, 111] width 10 height 9
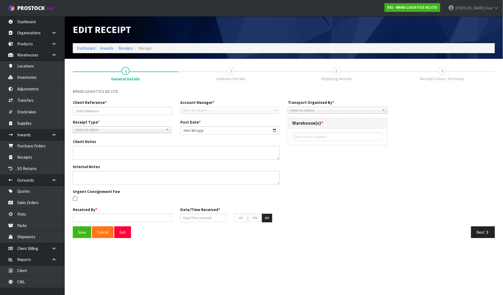
type input "120301"
type input "[DATE]"
type input "[PERSON_NAME]"
type input "[DATE]"
type input "05"
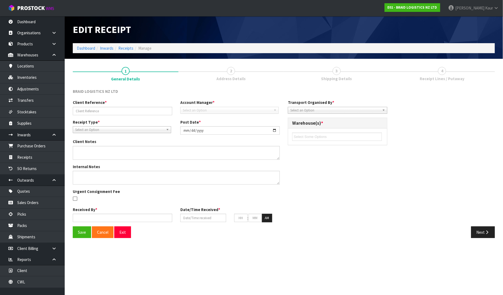
type input "02"
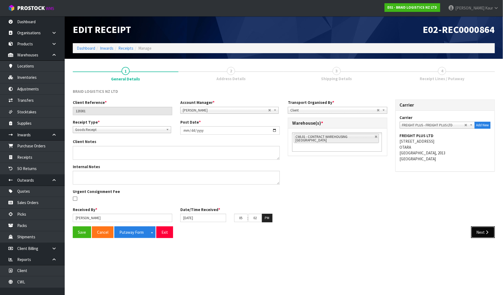
click at [483, 231] on button "Next" at bounding box center [483, 232] width 24 height 12
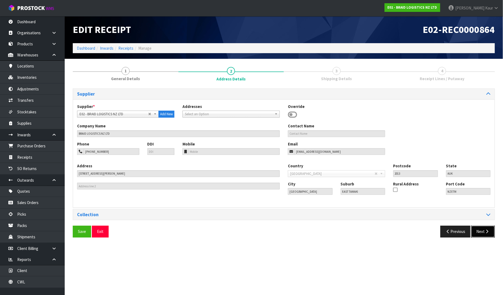
click at [482, 232] on button "Next" at bounding box center [483, 231] width 24 height 12
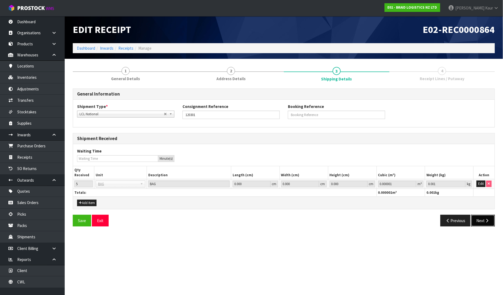
click at [483, 223] on button "Next" at bounding box center [483, 220] width 24 height 12
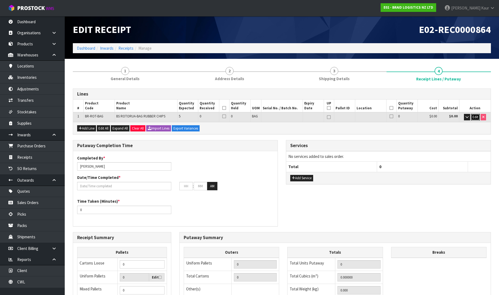
click at [473, 117] on span "Edit" at bounding box center [475, 117] width 6 height 5
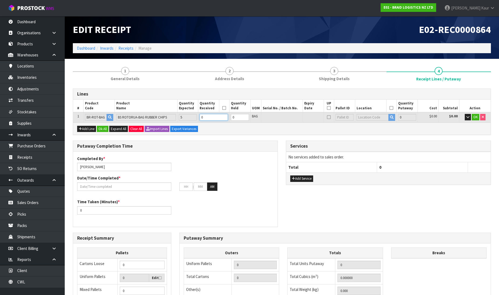
drag, startPoint x: 209, startPoint y: 116, endPoint x: 198, endPoint y: 118, distance: 11.2
click at [198, 118] on td "0" at bounding box center [213, 117] width 31 height 10
type input "5"
type input "3500"
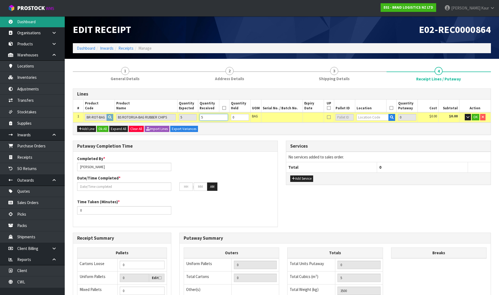
type input "5"
click at [367, 118] on input "text" at bounding box center [372, 117] width 32 height 7
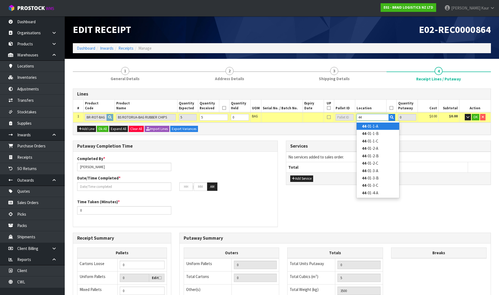
type input "44"
click at [372, 127] on link "44 -01-1-A" at bounding box center [377, 125] width 43 height 7
type input "5"
type input "44-01-1-A"
type input "5"
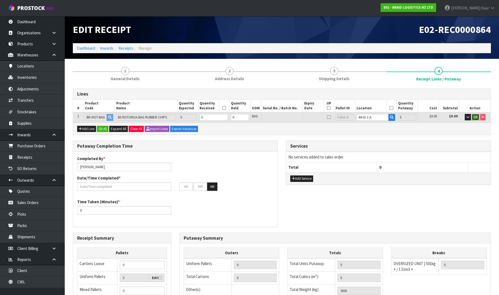
click at [476, 115] on span "OK" at bounding box center [475, 117] width 4 height 5
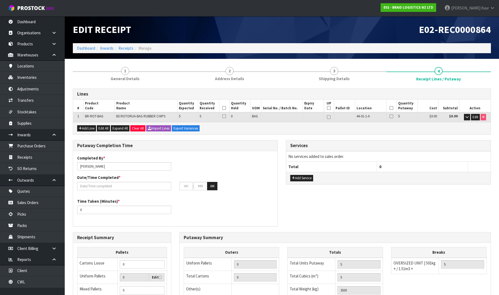
click at [225, 108] on icon at bounding box center [224, 108] width 4 height 0
click at [392, 108] on icon at bounding box center [391, 108] width 4 height 0
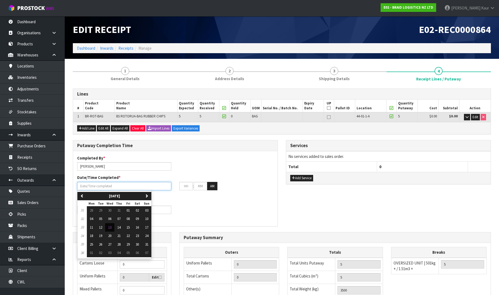
click at [119, 183] on input "text" at bounding box center [124, 186] width 94 height 8
click at [112, 227] on button "13" at bounding box center [109, 227] width 9 height 9
type input "[DATE]"
type input "12"
type input "00"
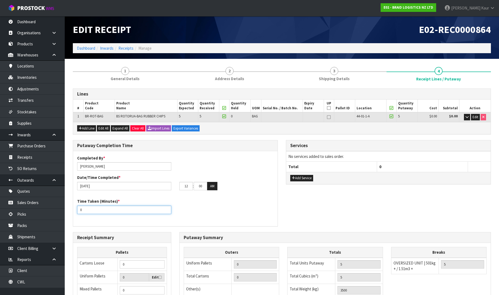
drag, startPoint x: 85, startPoint y: 210, endPoint x: 76, endPoint y: 211, distance: 9.2
click at [76, 211] on div "Time Taken (Minutes) * 0" at bounding box center [124, 205] width 102 height 15
type input "10"
drag, startPoint x: 190, startPoint y: 186, endPoint x: 174, endPoint y: 190, distance: 17.2
click at [174, 190] on div "Completed By * [PERSON_NAME] Date/Time Completed * [DATE] 12 : 00 : 00 AM" at bounding box center [175, 174] width 204 height 39
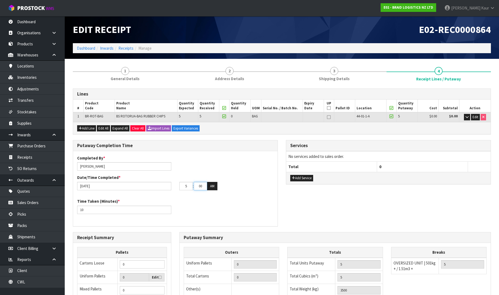
type input "05"
drag, startPoint x: 193, startPoint y: 186, endPoint x: 189, endPoint y: 186, distance: 4.1
click at [189, 186] on tr "05 : 00 : 00 AM" at bounding box center [198, 186] width 38 height 9
type input "07"
click at [211, 189] on button "AM" at bounding box center [212, 186] width 10 height 9
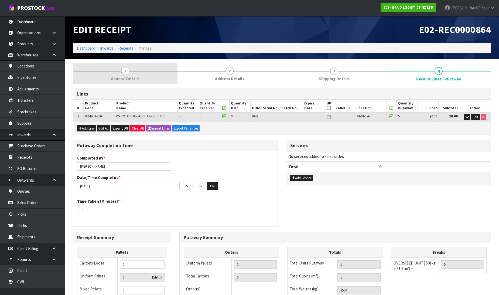
click at [137, 77] on span "General Details" at bounding box center [124, 79] width 29 height 6
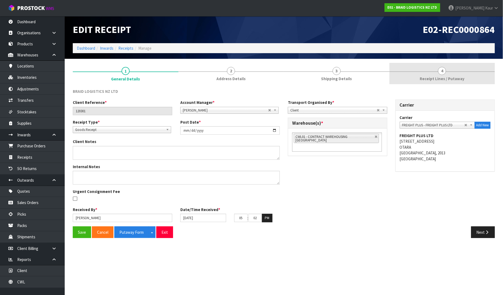
click at [456, 76] on span "Receipt Lines / Putaway" at bounding box center [442, 79] width 45 height 6
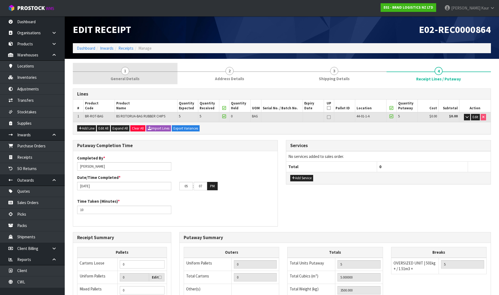
click at [123, 75] on link "1 General Details" at bounding box center [125, 73] width 105 height 21
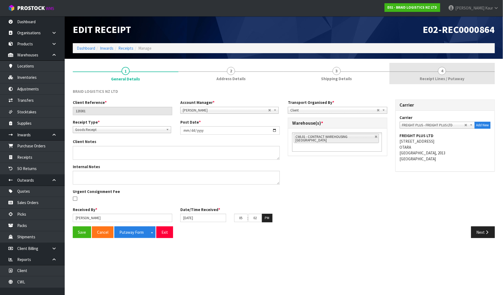
click at [443, 74] on span "4" at bounding box center [442, 71] width 8 height 8
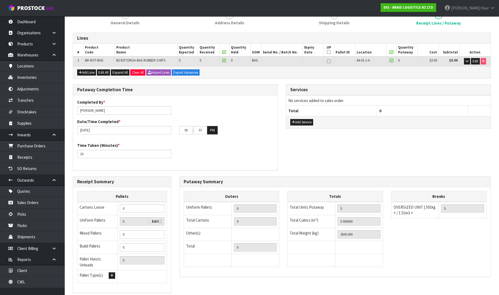
scroll to position [88, 0]
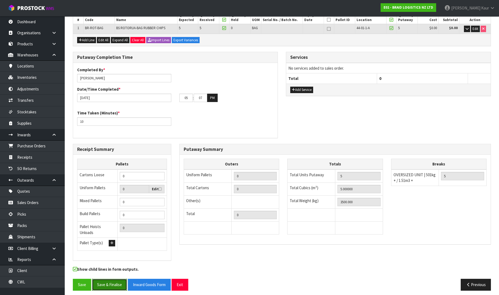
click at [108, 278] on button "Save & Finalise" at bounding box center [109, 284] width 35 height 12
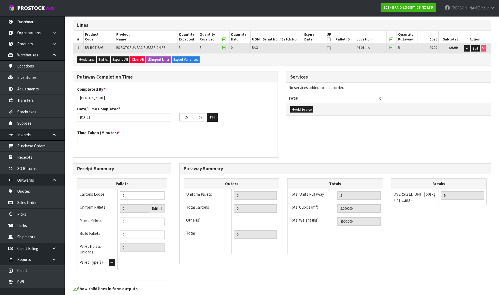
scroll to position [0, 0]
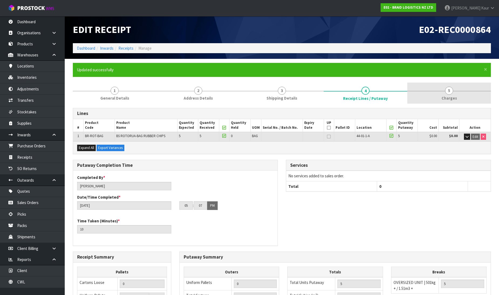
click at [447, 96] on span "Charges" at bounding box center [448, 98] width 15 height 6
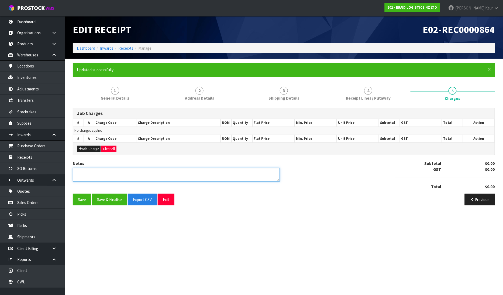
click at [132, 175] on textarea at bounding box center [176, 175] width 207 height 14
type textarea "N"
click at [76, 172] on textarea at bounding box center [176, 175] width 207 height 14
click at [138, 179] on textarea at bounding box center [176, 175] width 207 height 14
type textarea "NO CHARGES"
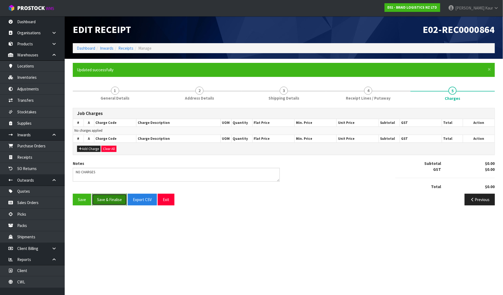
click at [109, 200] on button "Save & Finalise" at bounding box center [109, 199] width 35 height 12
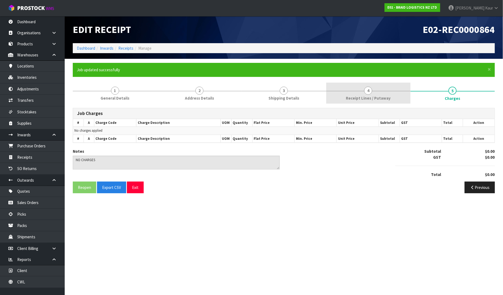
click at [344, 95] on link "4 Receipt Lines / Putaway" at bounding box center [368, 92] width 84 height 21
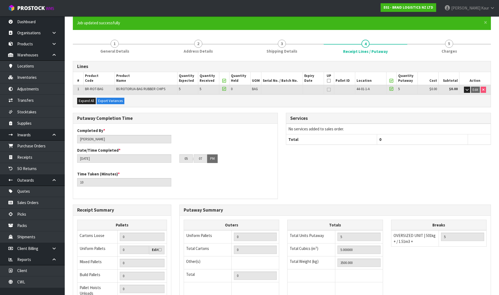
scroll to position [108, 0]
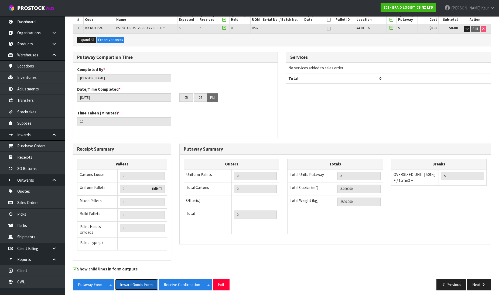
click at [144, 281] on button "Inward Goods Form" at bounding box center [136, 284] width 43 height 12
click at [28, 282] on link "CWL" at bounding box center [32, 281] width 65 height 11
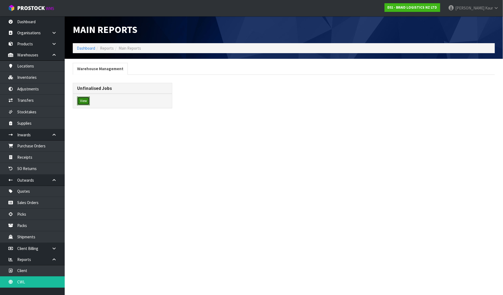
click at [85, 101] on button "View" at bounding box center [83, 100] width 13 height 9
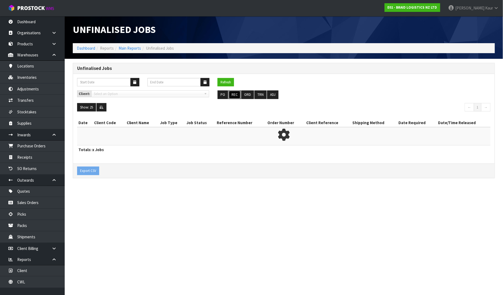
click at [234, 94] on button "REC" at bounding box center [235, 94] width 12 height 9
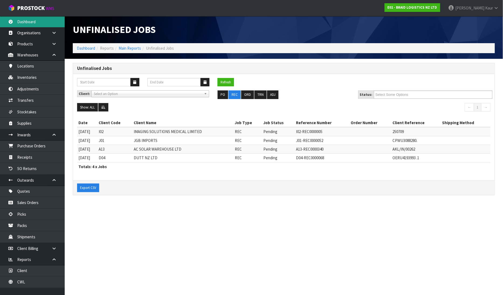
click at [25, 25] on link "Dashboard" at bounding box center [32, 21] width 65 height 11
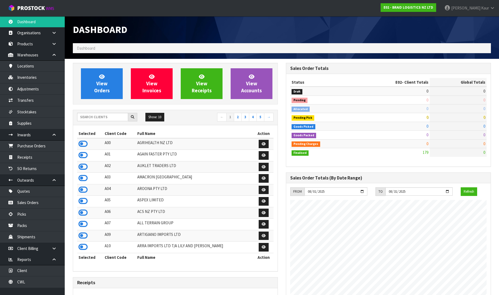
scroll to position [347, 213]
click at [319, 29] on div "Dashboard" at bounding box center [282, 29] width 426 height 27
click at [34, 276] on link "CWL" at bounding box center [32, 281] width 65 height 11
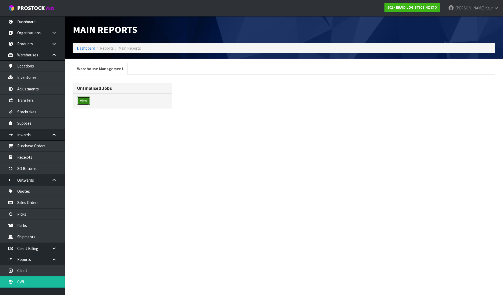
click at [84, 99] on button "View" at bounding box center [83, 100] width 13 height 9
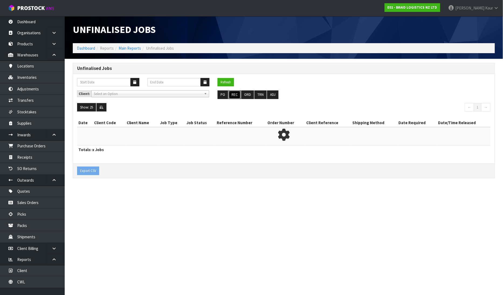
click at [232, 95] on button "REC" at bounding box center [235, 94] width 12 height 9
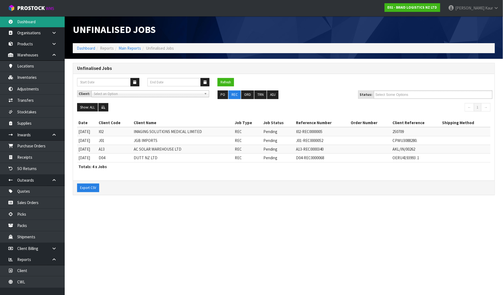
click at [37, 23] on link "Dashboard" at bounding box center [32, 21] width 65 height 11
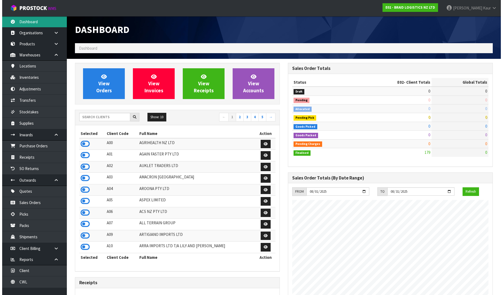
scroll to position [347, 213]
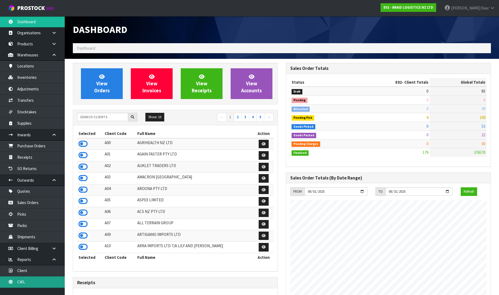
click at [25, 278] on link "CWL" at bounding box center [32, 281] width 65 height 11
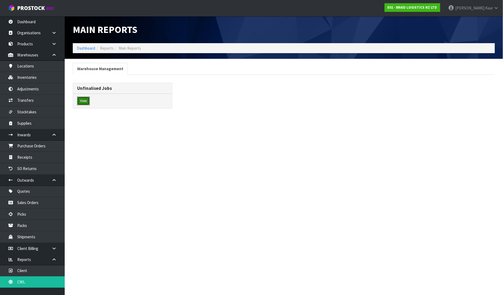
click at [84, 102] on button "View" at bounding box center [83, 100] width 13 height 9
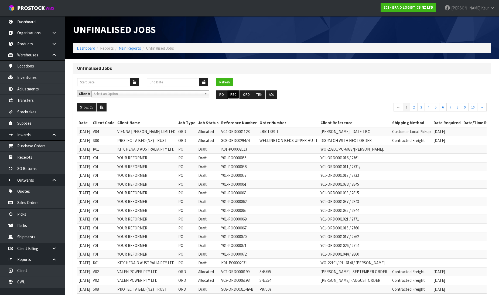
click at [233, 96] on button "REC" at bounding box center [233, 94] width 12 height 9
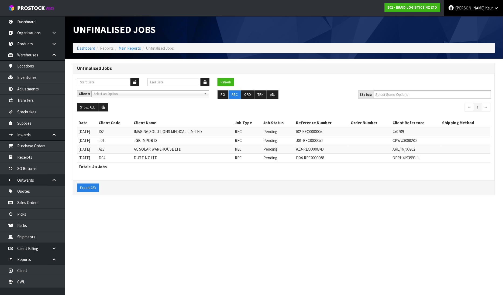
click at [494, 9] on icon at bounding box center [496, 8] width 5 height 4
click at [478, 22] on link "Logout" at bounding box center [481, 21] width 43 height 7
